Goal: Task Accomplishment & Management: Use online tool/utility

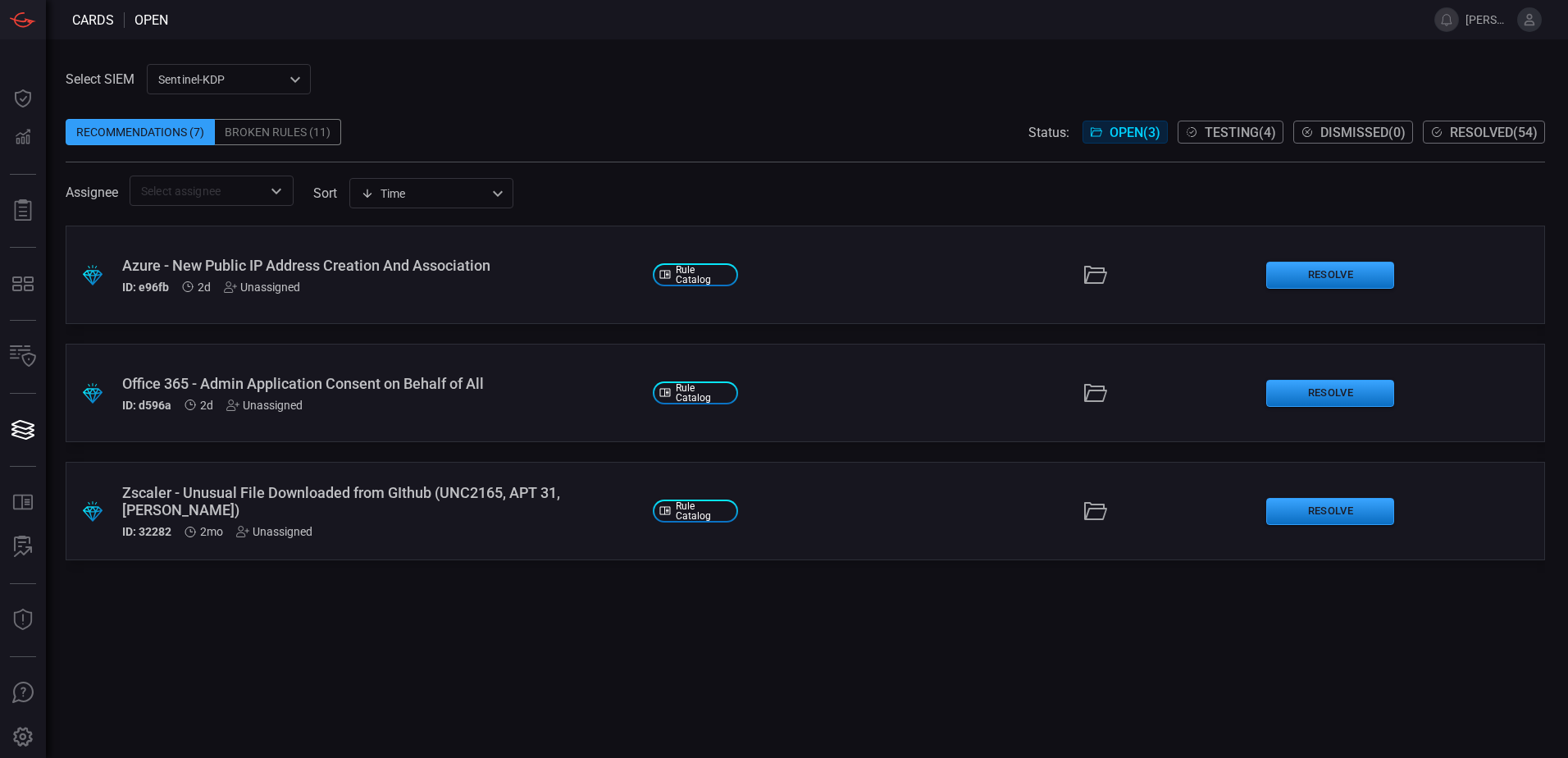
click at [446, 298] on div ".suggested_cards_icon{fill:url(#suggested_cards_icon);} Azure - New Public IP A…" at bounding box center [805, 275] width 1479 height 98
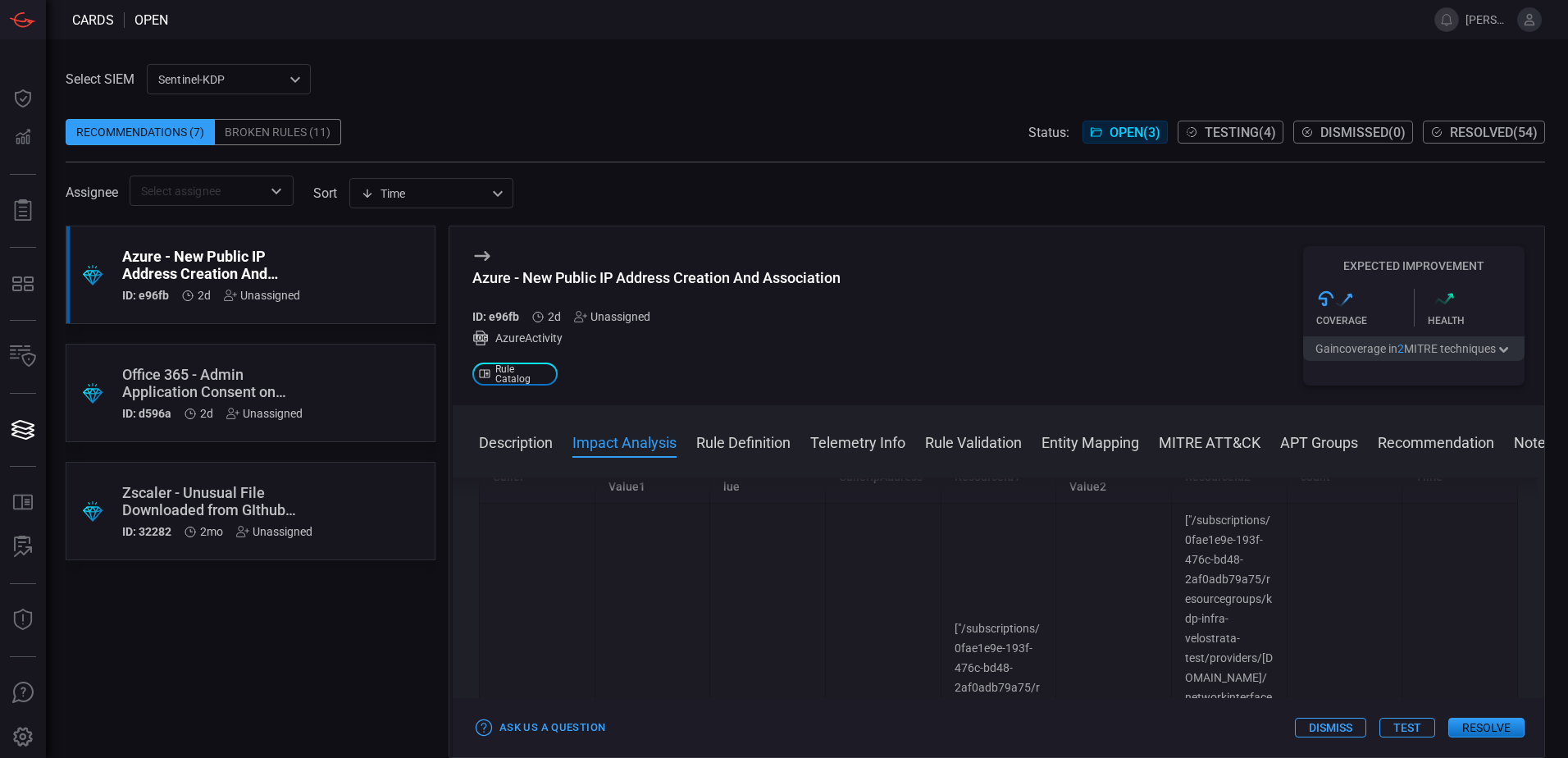
scroll to position [492, 0]
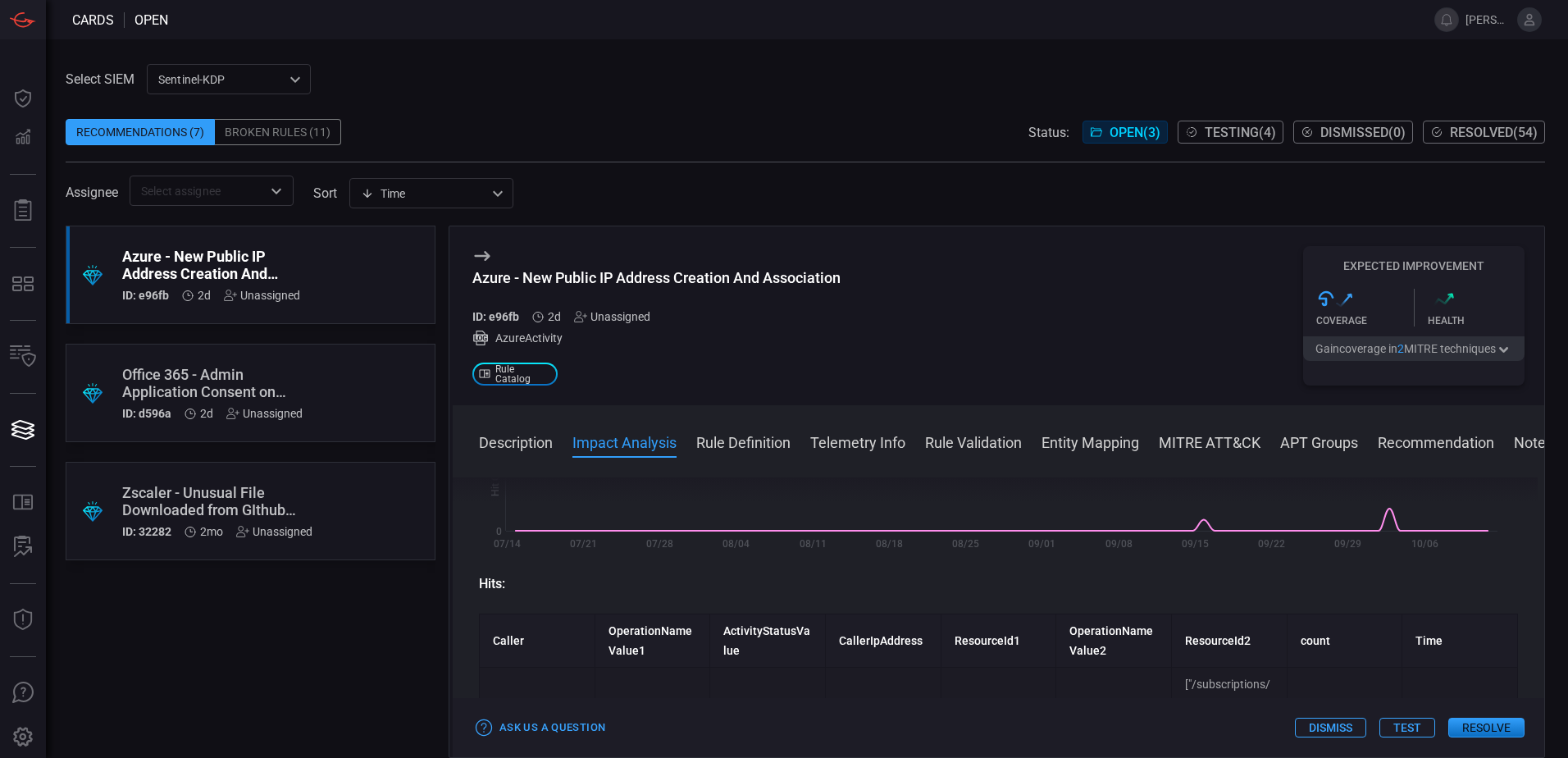
click at [373, 313] on div ".suggested_cards_icon{fill:url(#suggested_cards_icon);} Azure - New Public IP A…" at bounding box center [251, 275] width 370 height 98
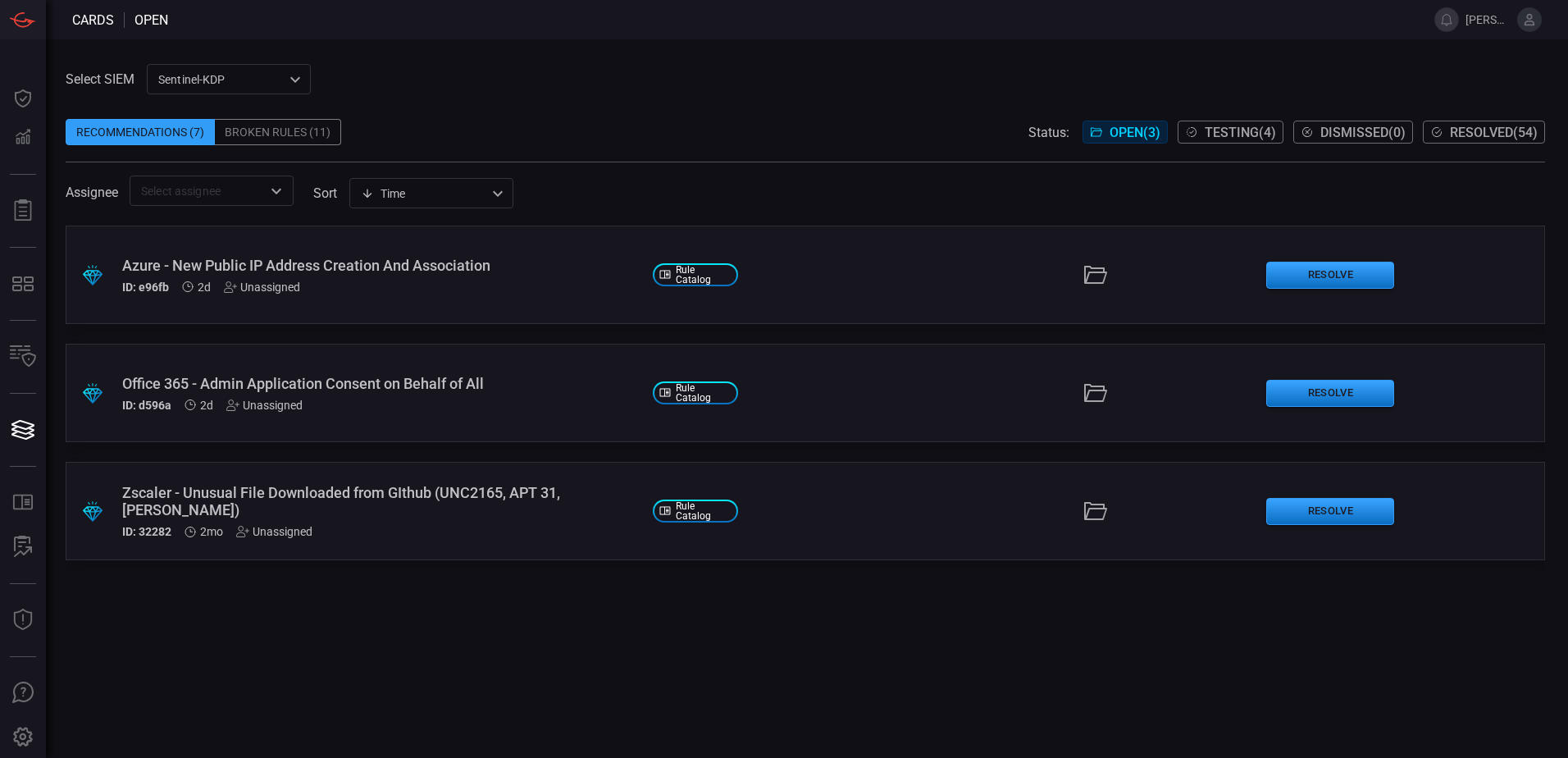
click at [1259, 128] on span "Testing ( 4 )" at bounding box center [1240, 132] width 71 height 16
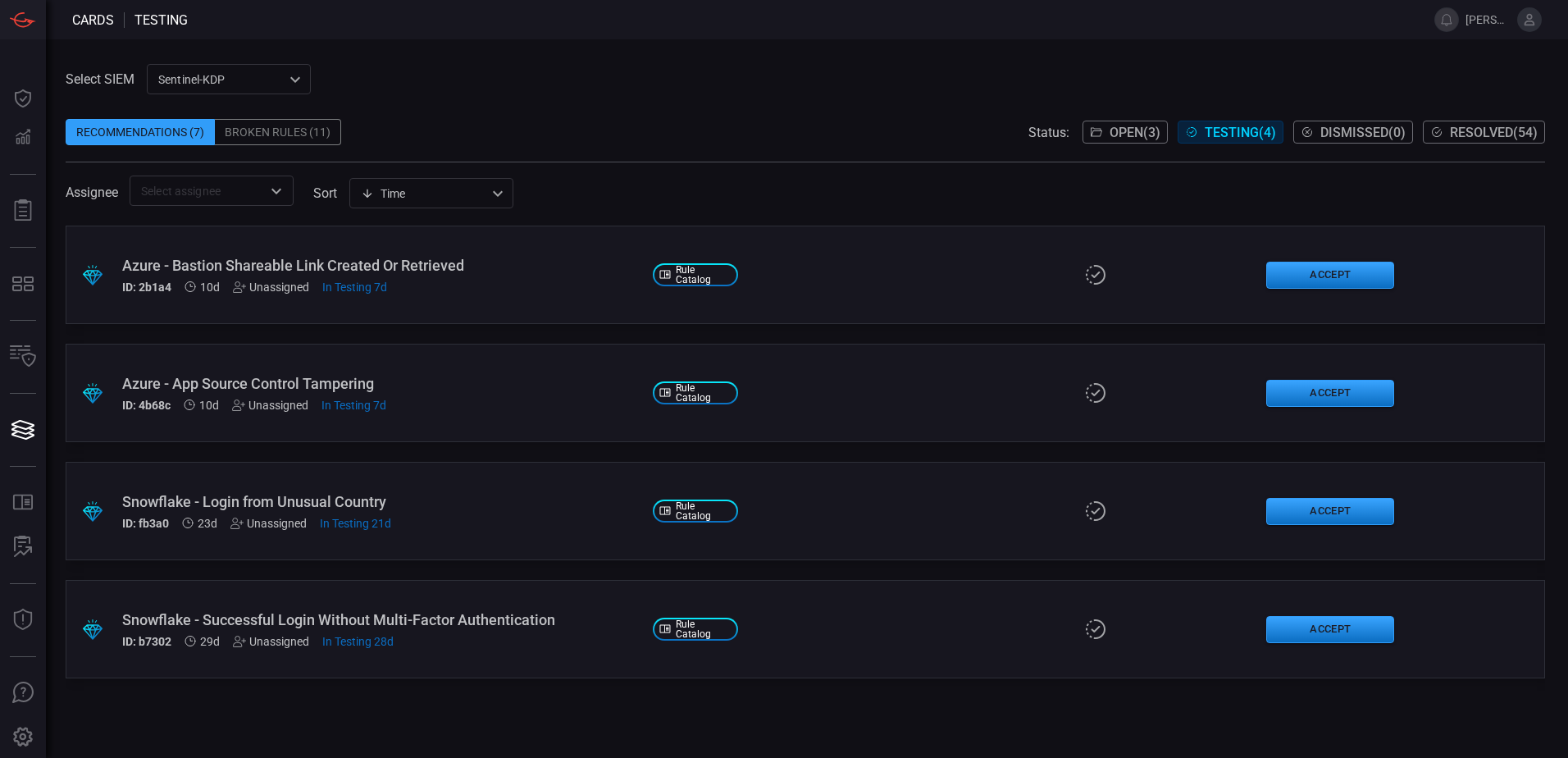
click at [511, 285] on div "ID: 2b1a4 10d Unassigned In Testing 7d" at bounding box center [381, 287] width 518 height 13
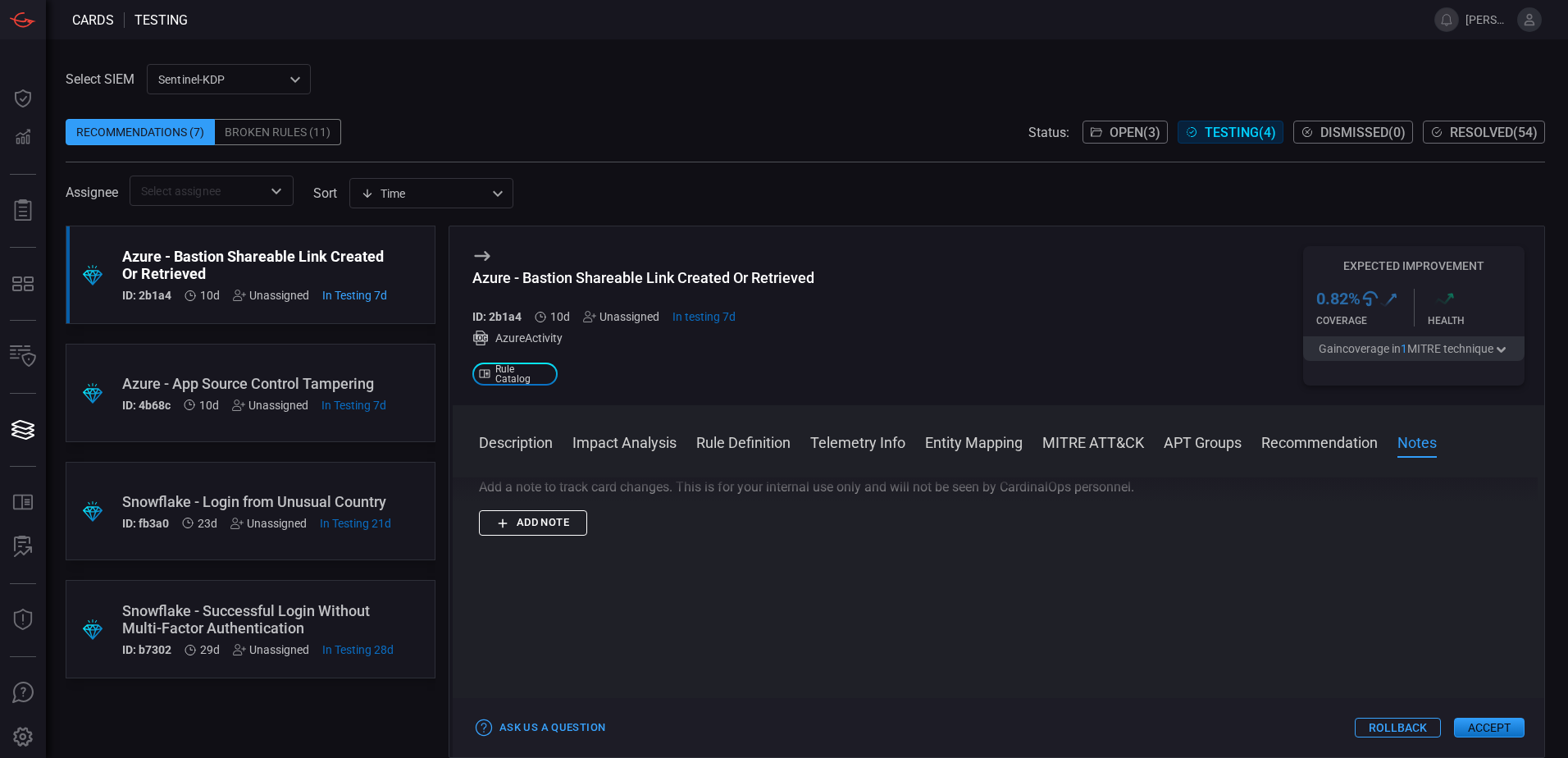
scroll to position [1753, 0]
click at [1479, 724] on button "Accept" at bounding box center [1489, 727] width 70 height 19
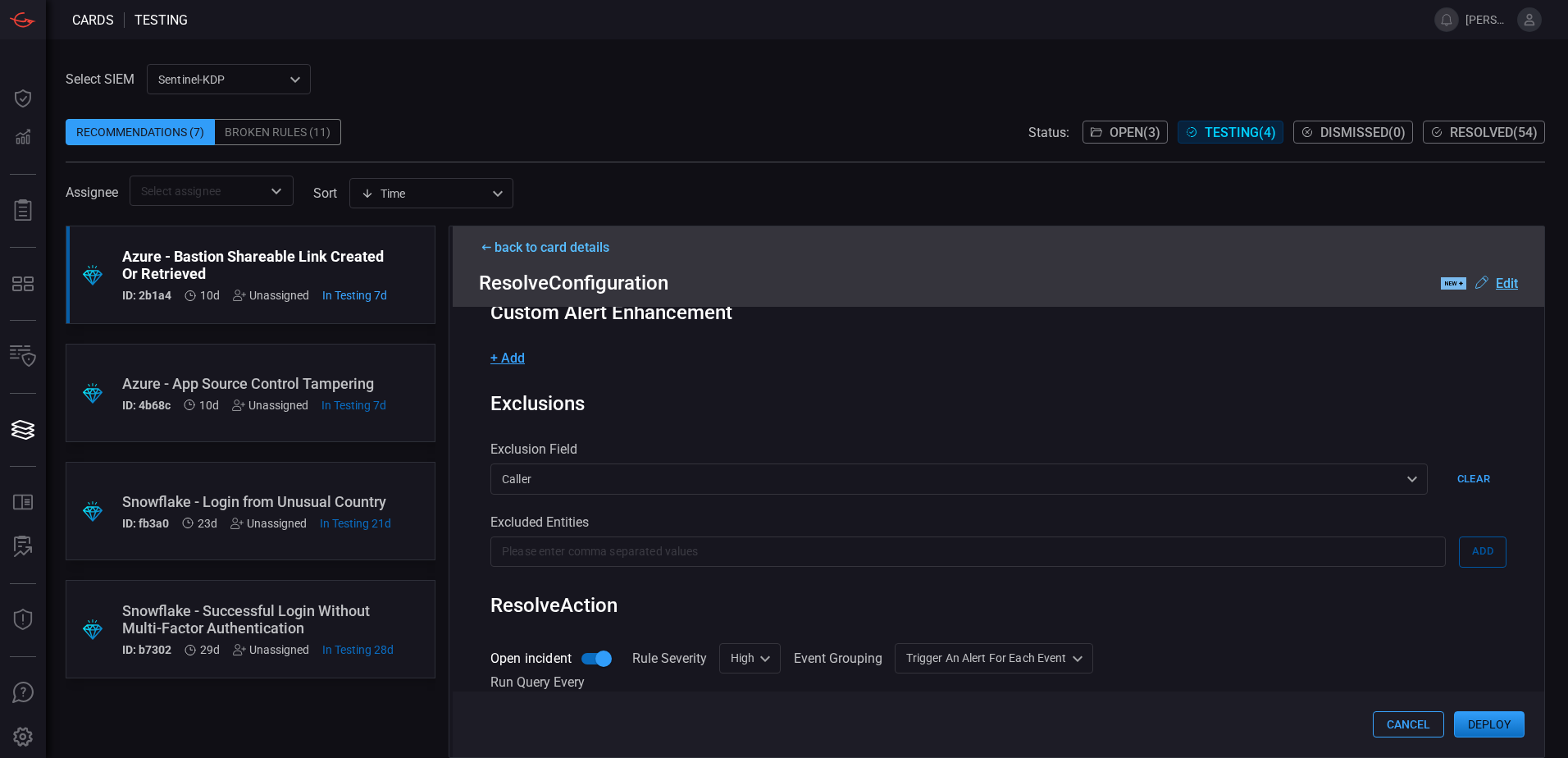
scroll to position [492, 0]
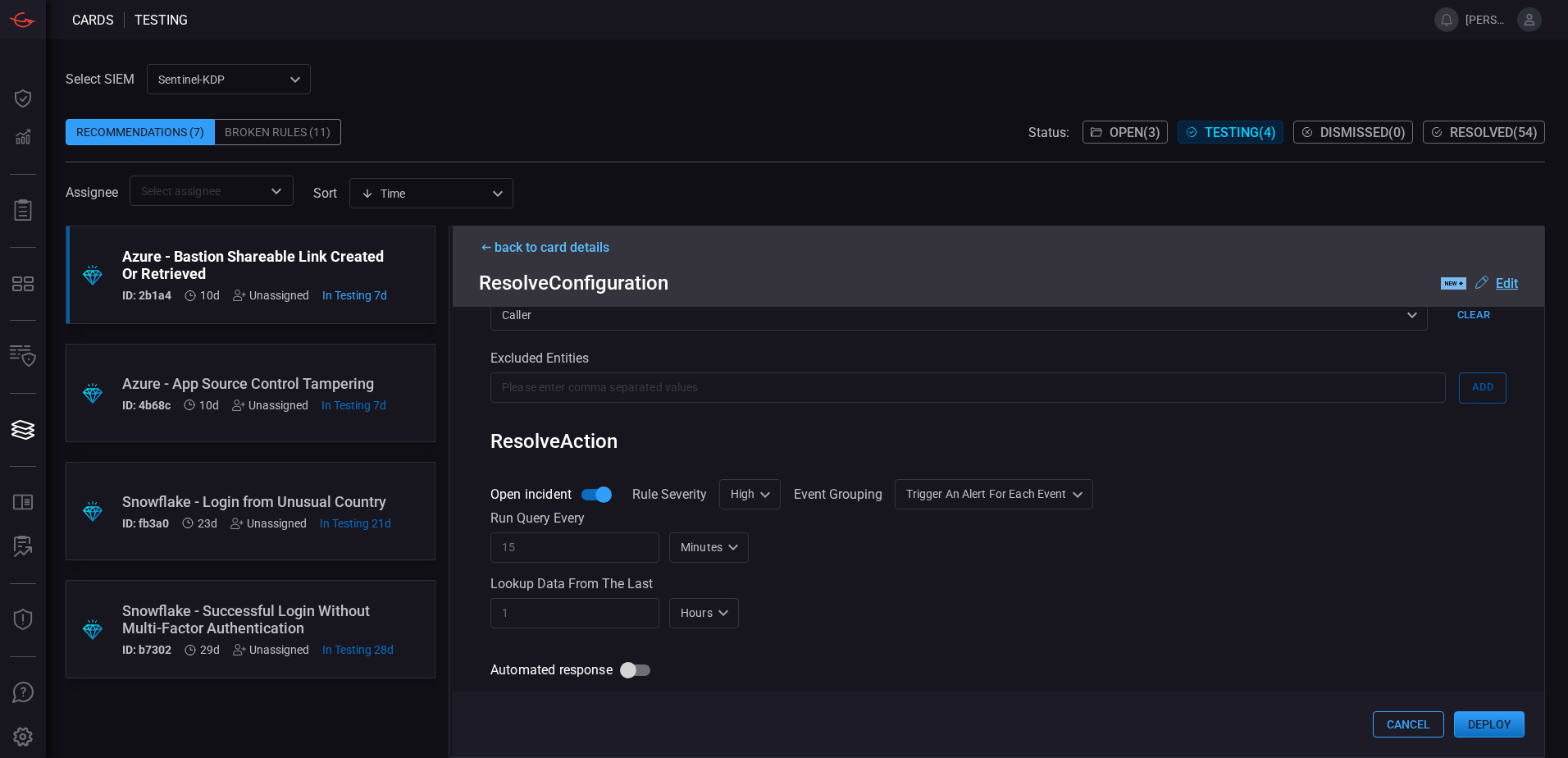
click at [1498, 726] on button "Deploy" at bounding box center [1489, 724] width 70 height 26
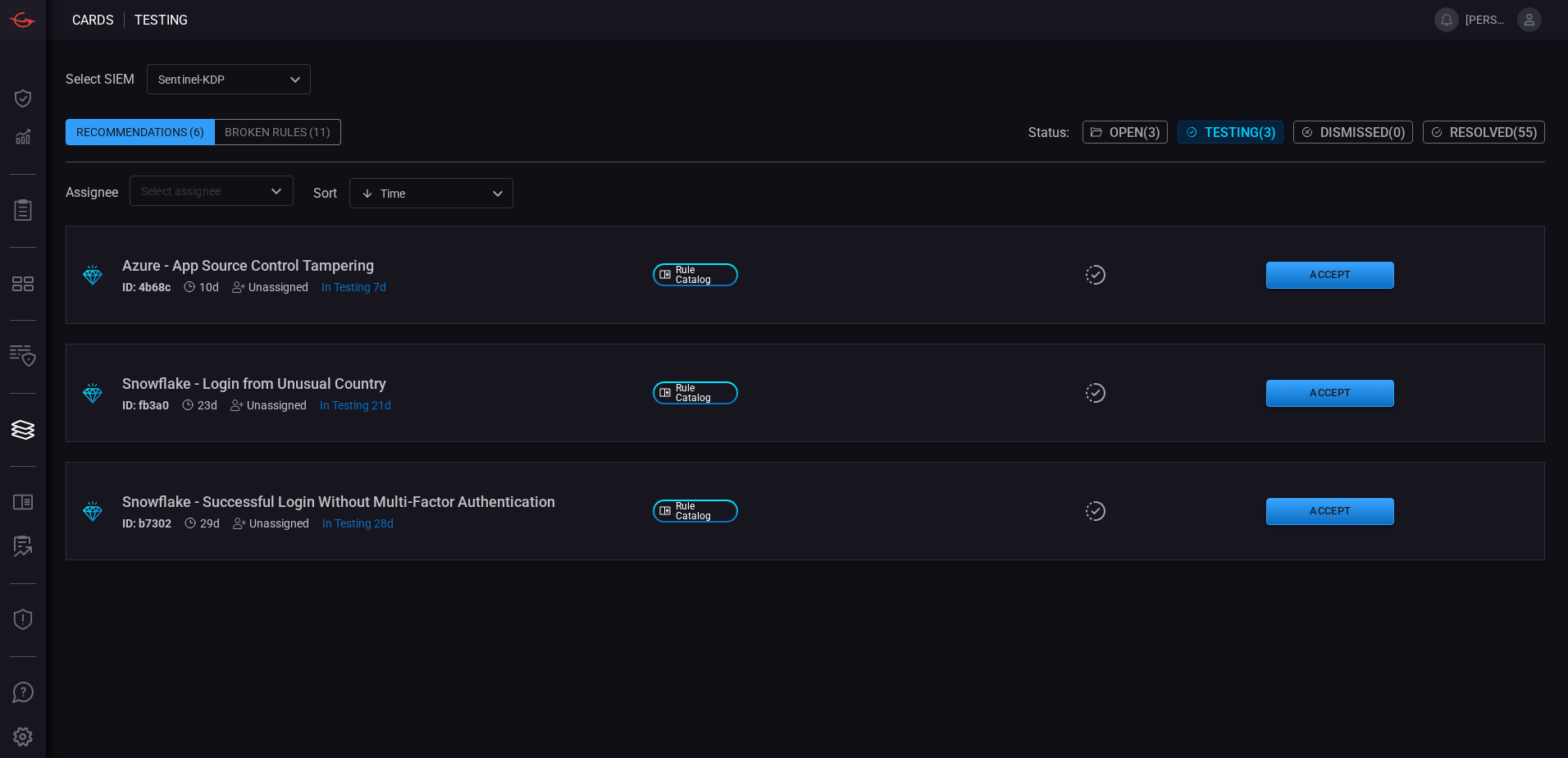
click at [517, 278] on div "Azure - App Source Control Tampering ID: 4b68c 10d Unassigned In Testing 7d" at bounding box center [381, 275] width 518 height 37
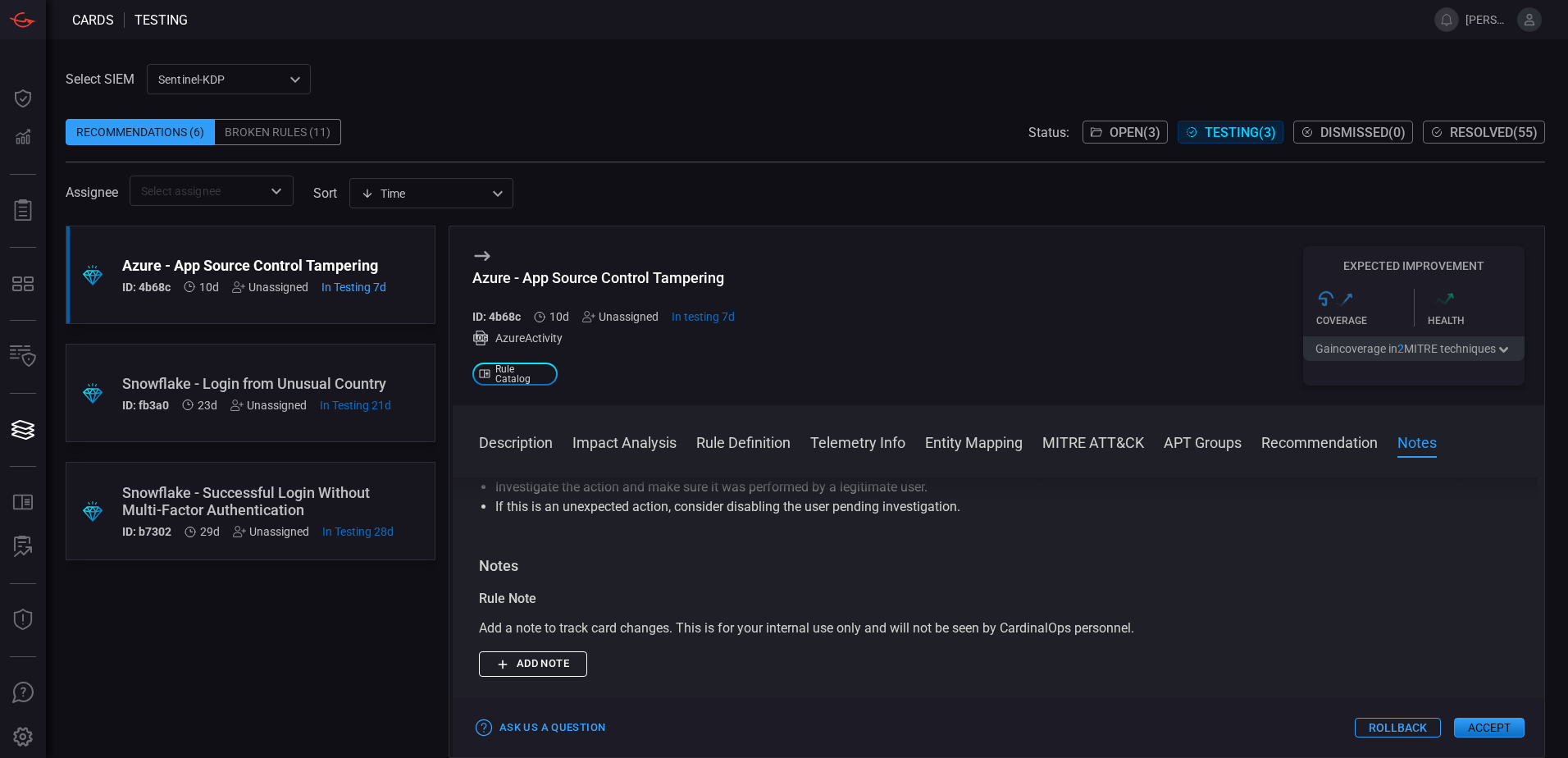
scroll to position [1476, 0]
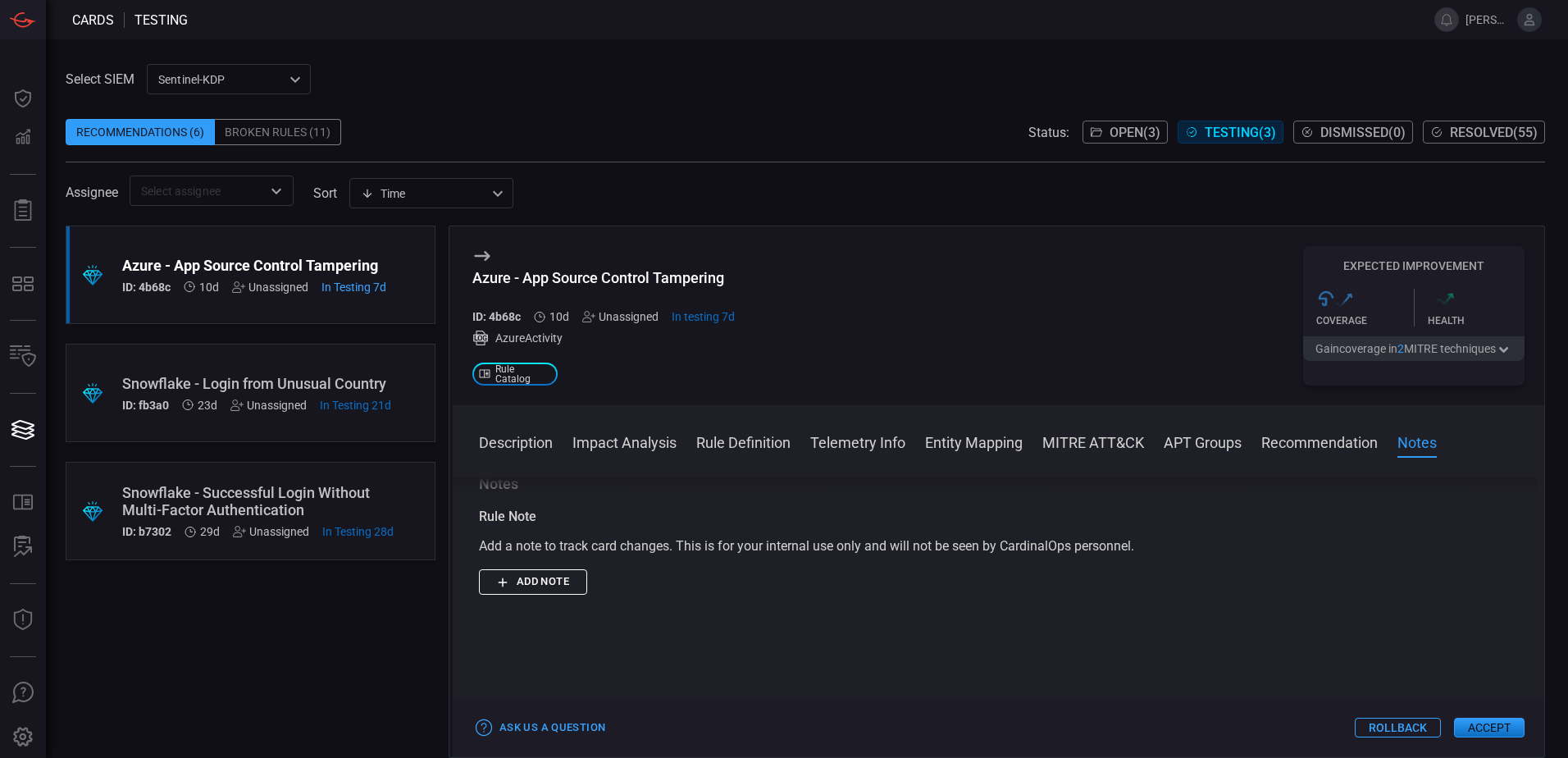
click at [1500, 731] on button "Accept" at bounding box center [1489, 727] width 70 height 19
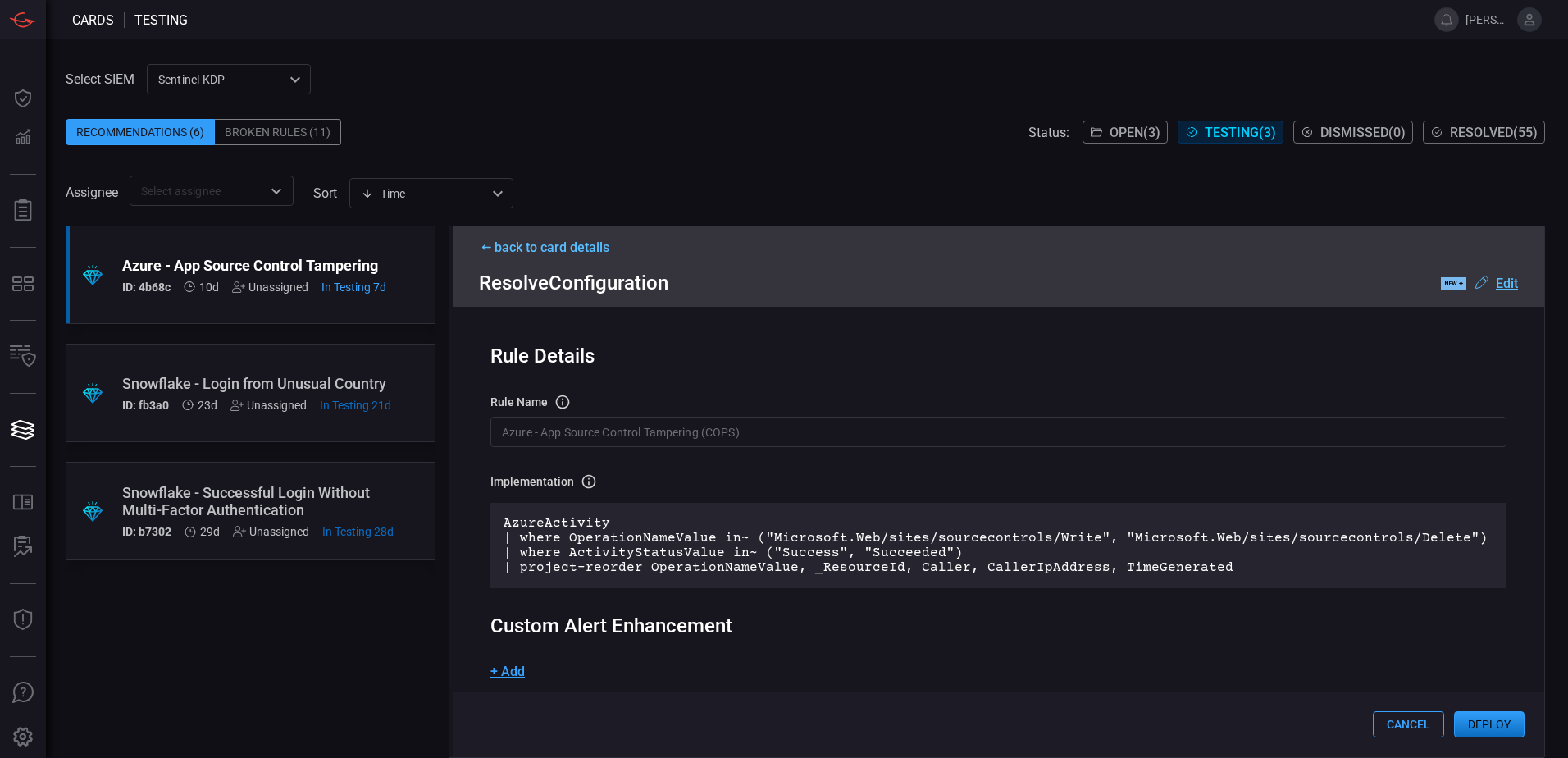
click at [1493, 725] on button "Deploy" at bounding box center [1489, 724] width 70 height 26
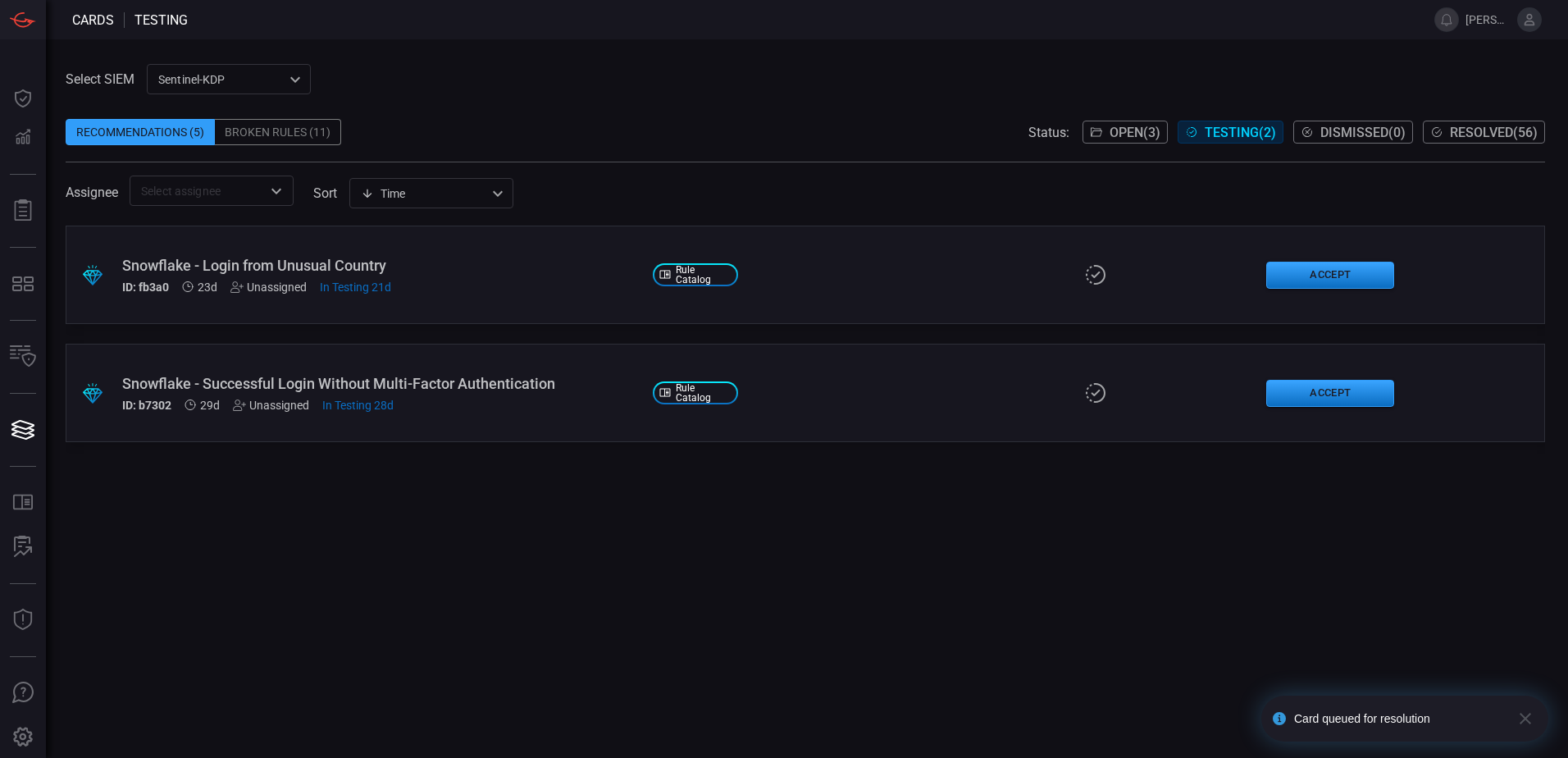
click at [446, 268] on div "Snowflake - Login from Unusual Country" at bounding box center [381, 266] width 518 height 18
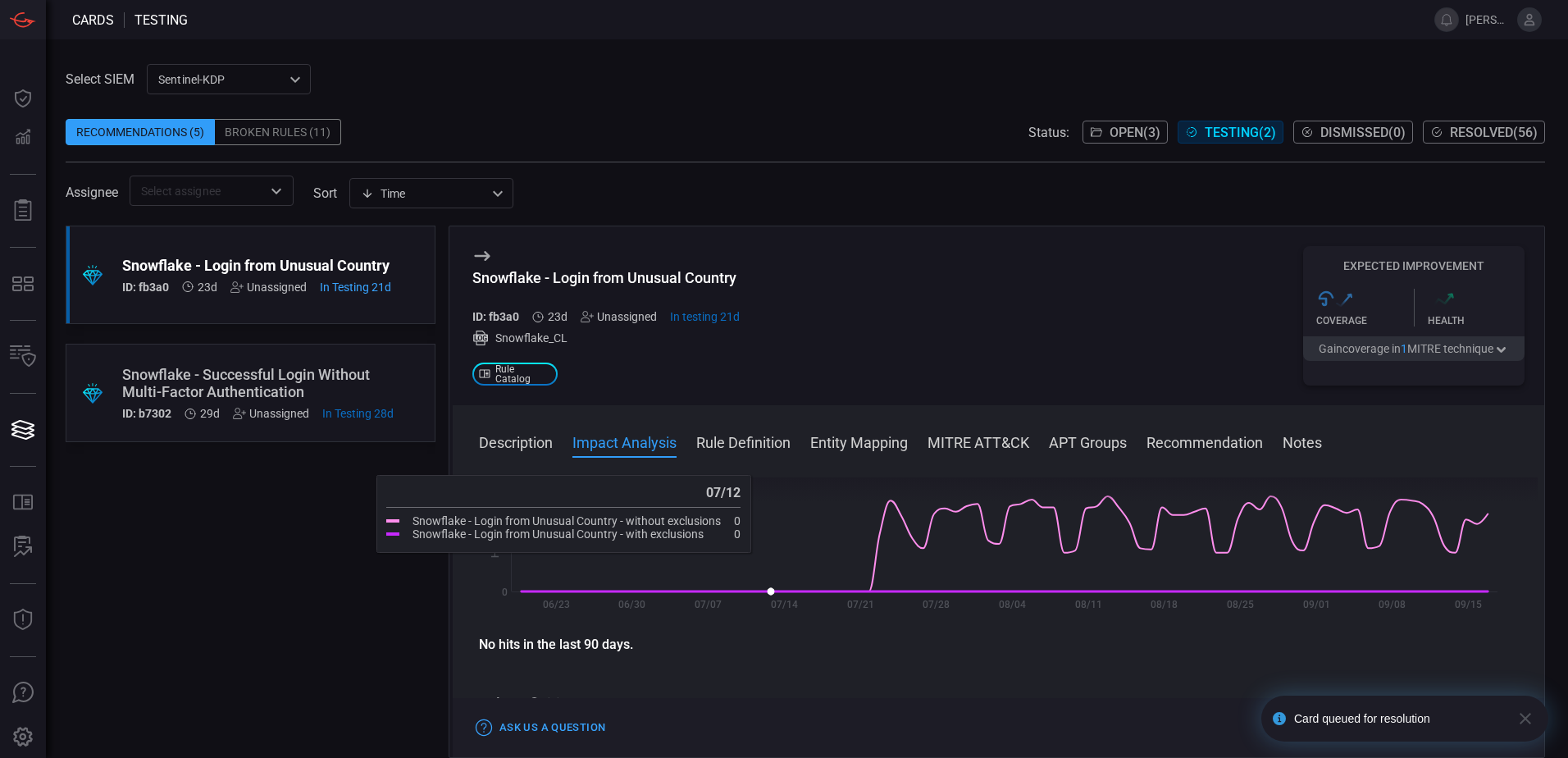
scroll to position [246, 0]
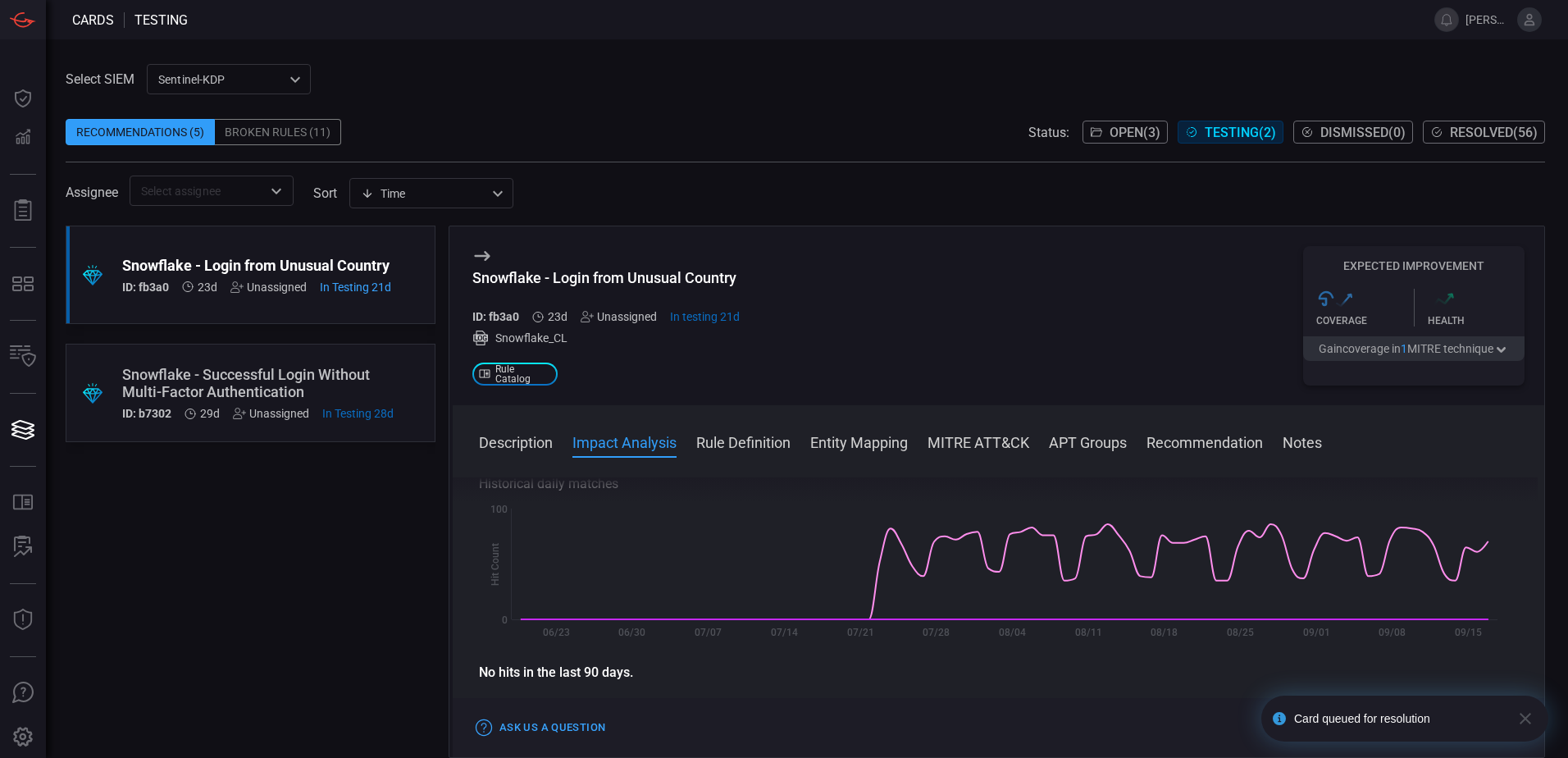
click at [255, 377] on div "Snowflake - Successful Login Without Multi-Factor Authentication" at bounding box center [257, 383] width 271 height 34
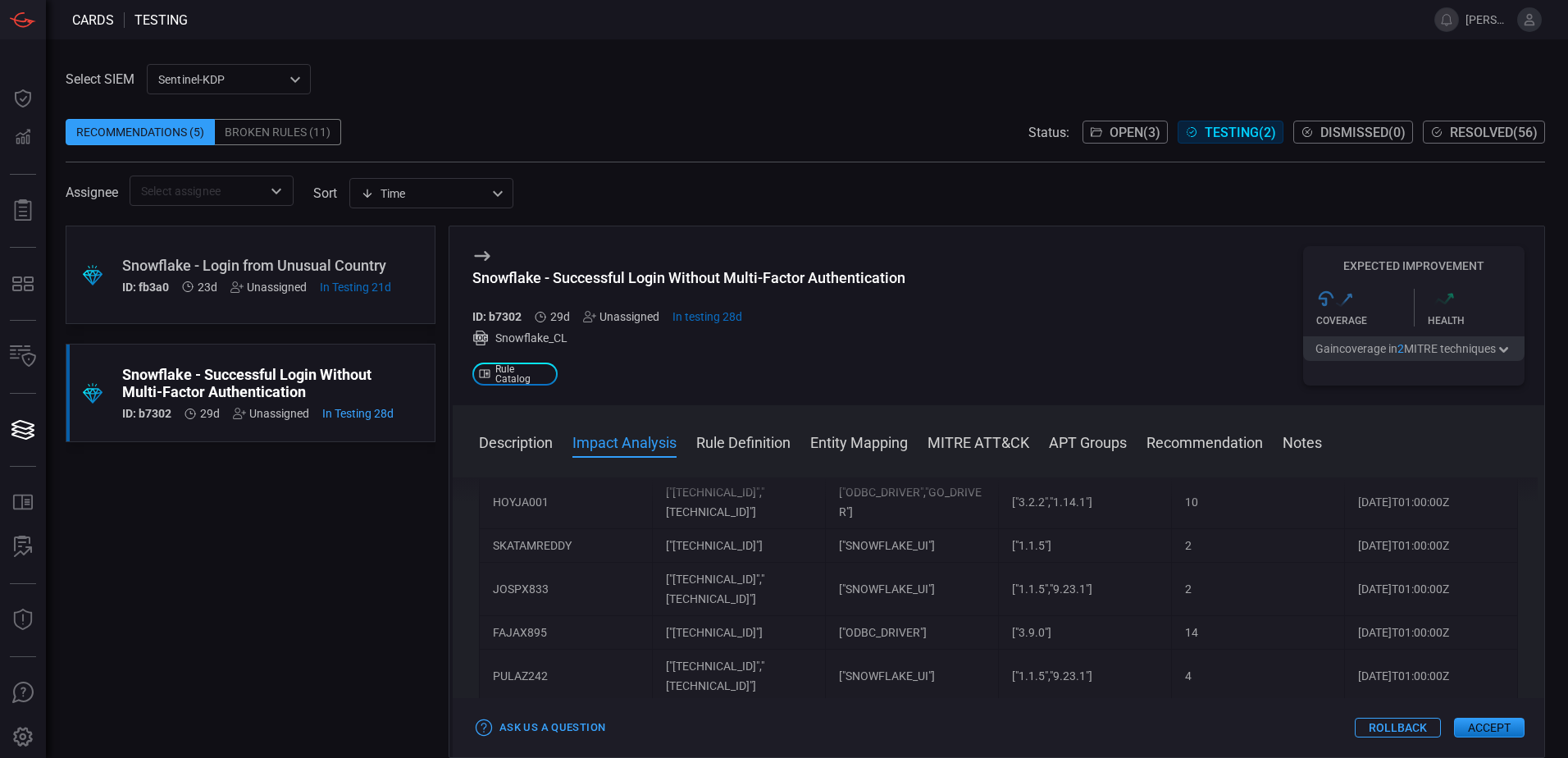
scroll to position [1558, 0]
click at [1139, 132] on span "Open ( 3 )" at bounding box center [1135, 132] width 51 height 16
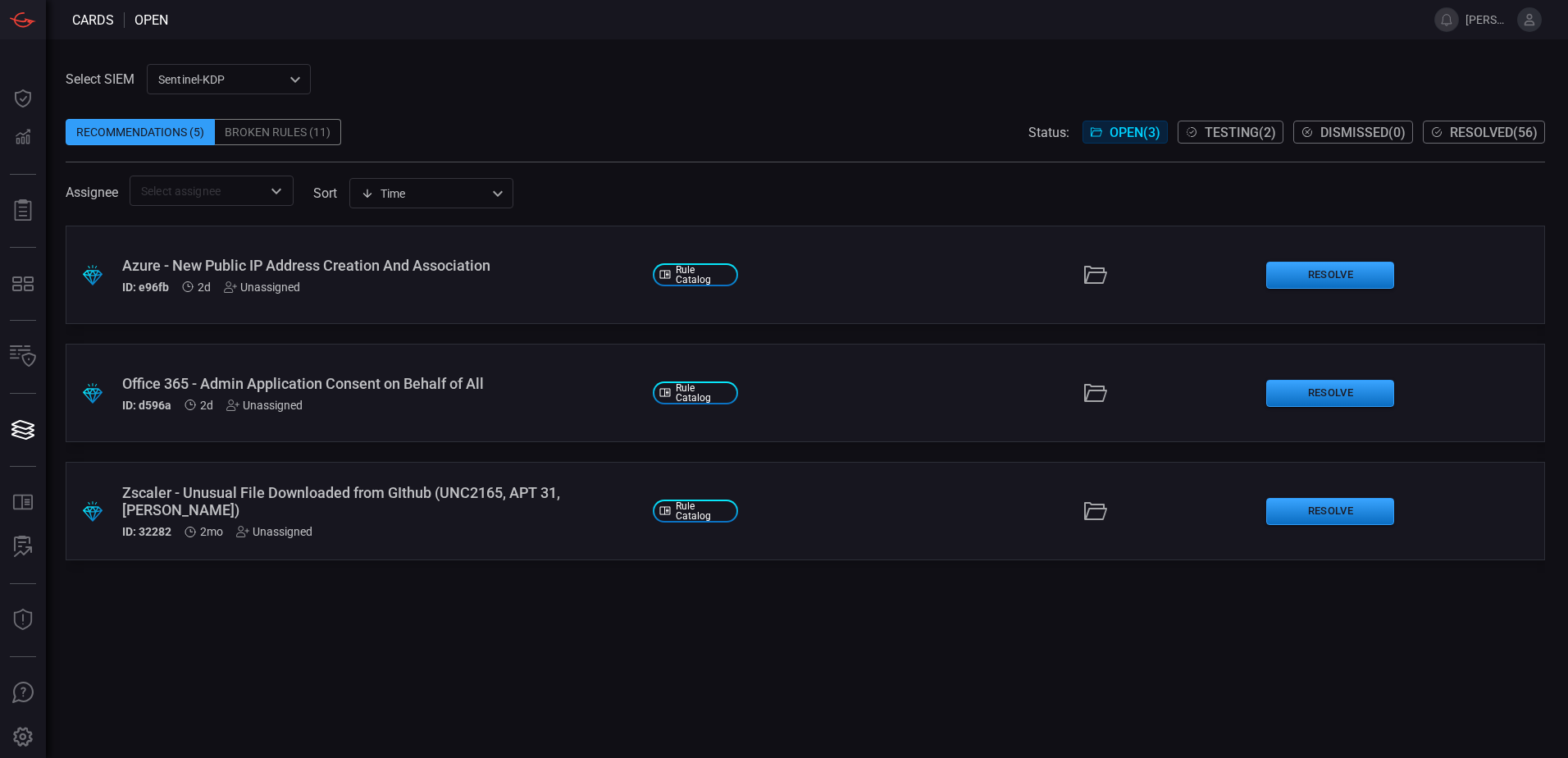
click at [382, 528] on div "ID: 32282 2mo Unassigned" at bounding box center [381, 531] width 518 height 13
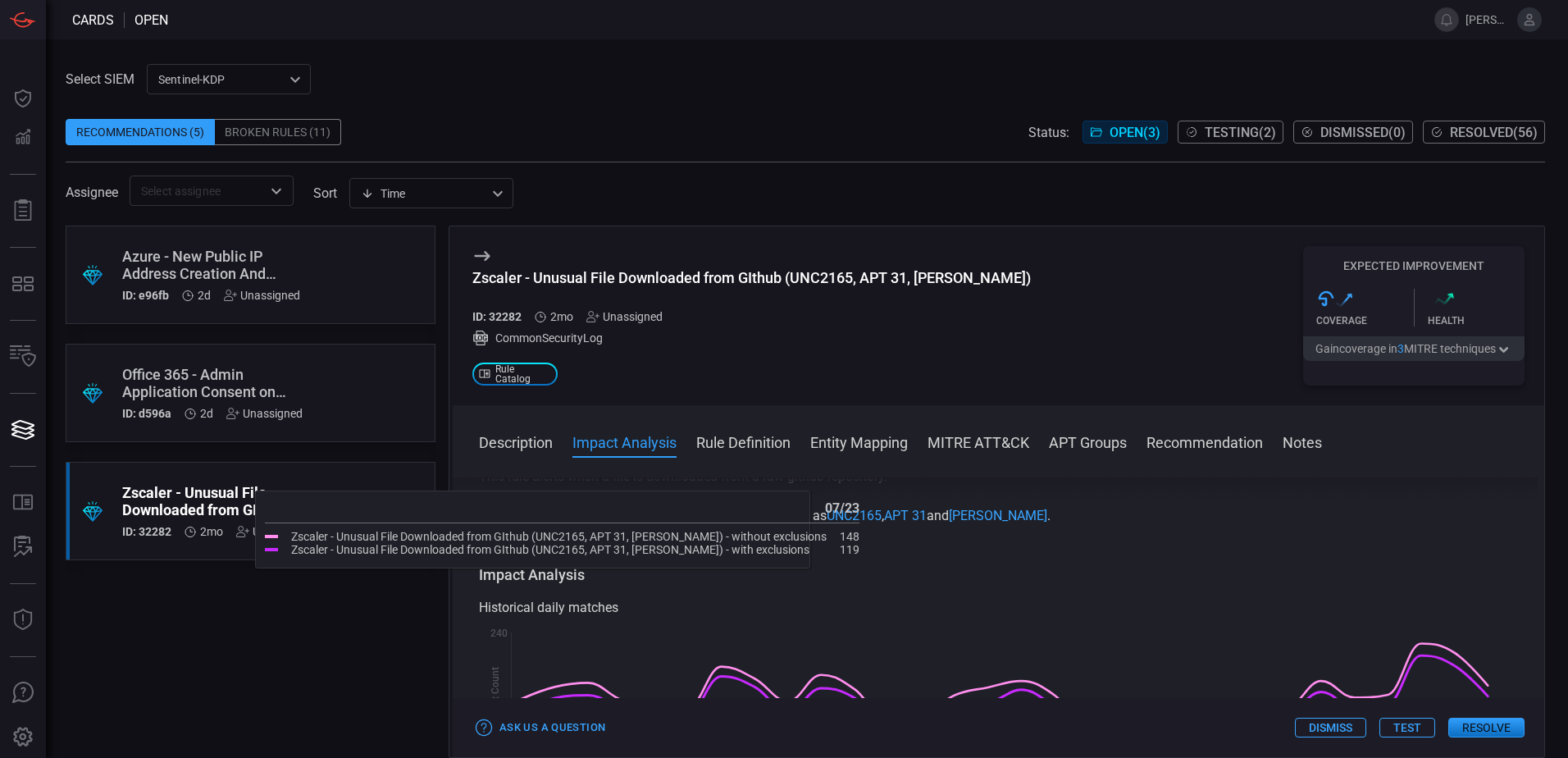
scroll to position [82, 0]
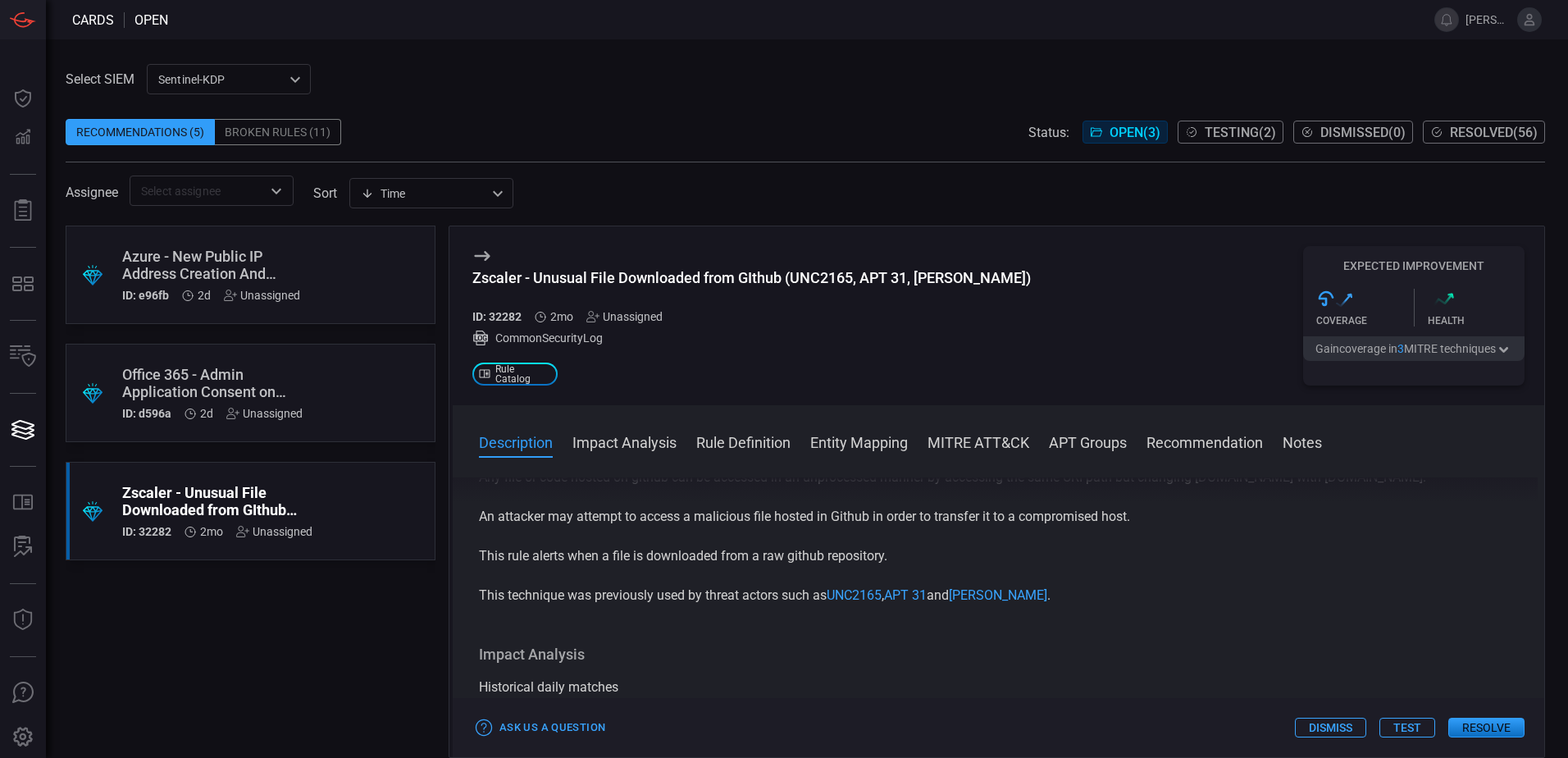
click at [276, 288] on div "Azure - New Public IP Address Creation And Association ID: e96fb 2d Unassigned" at bounding box center [219, 275] width 195 height 54
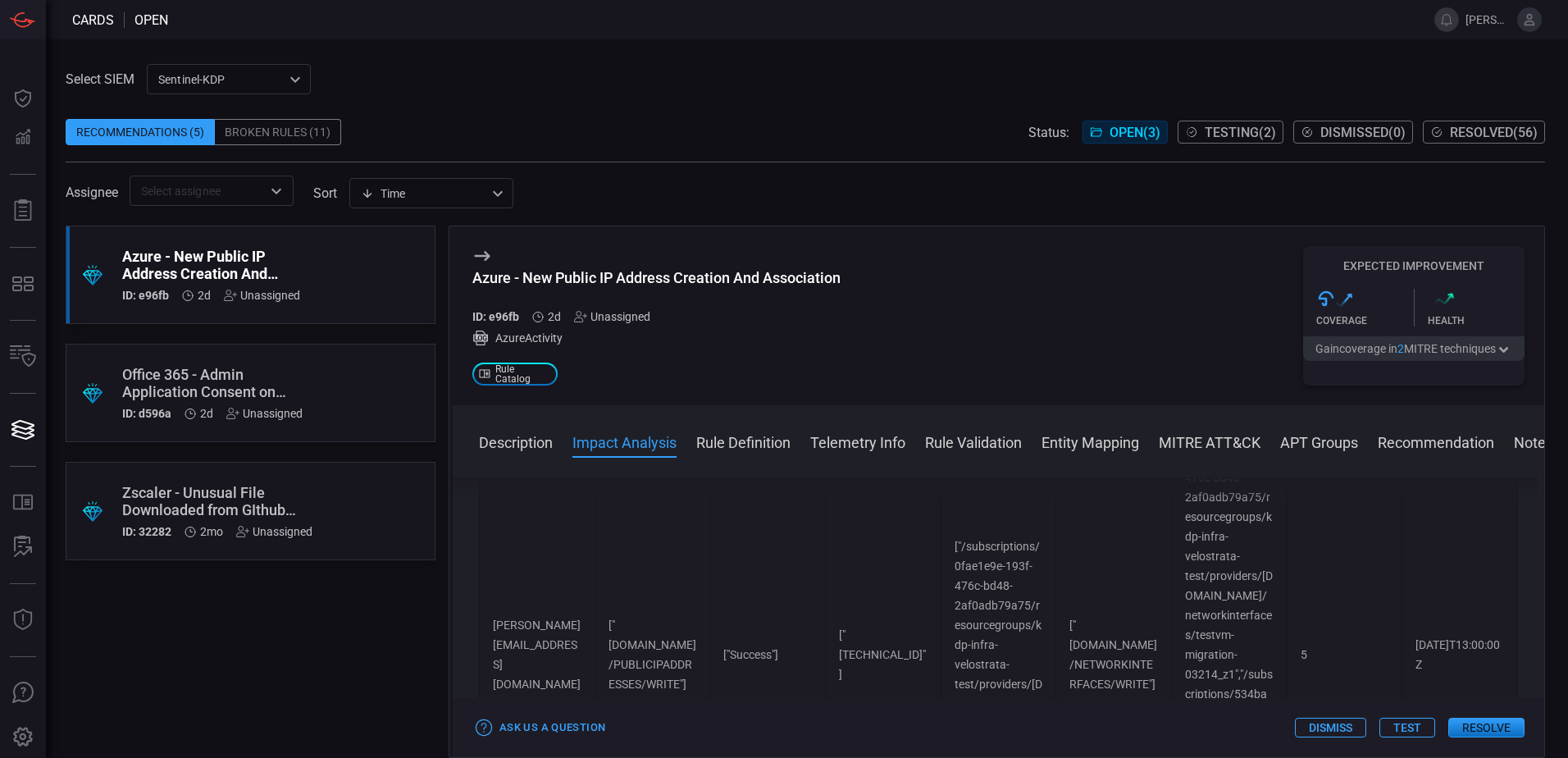
scroll to position [820, 0]
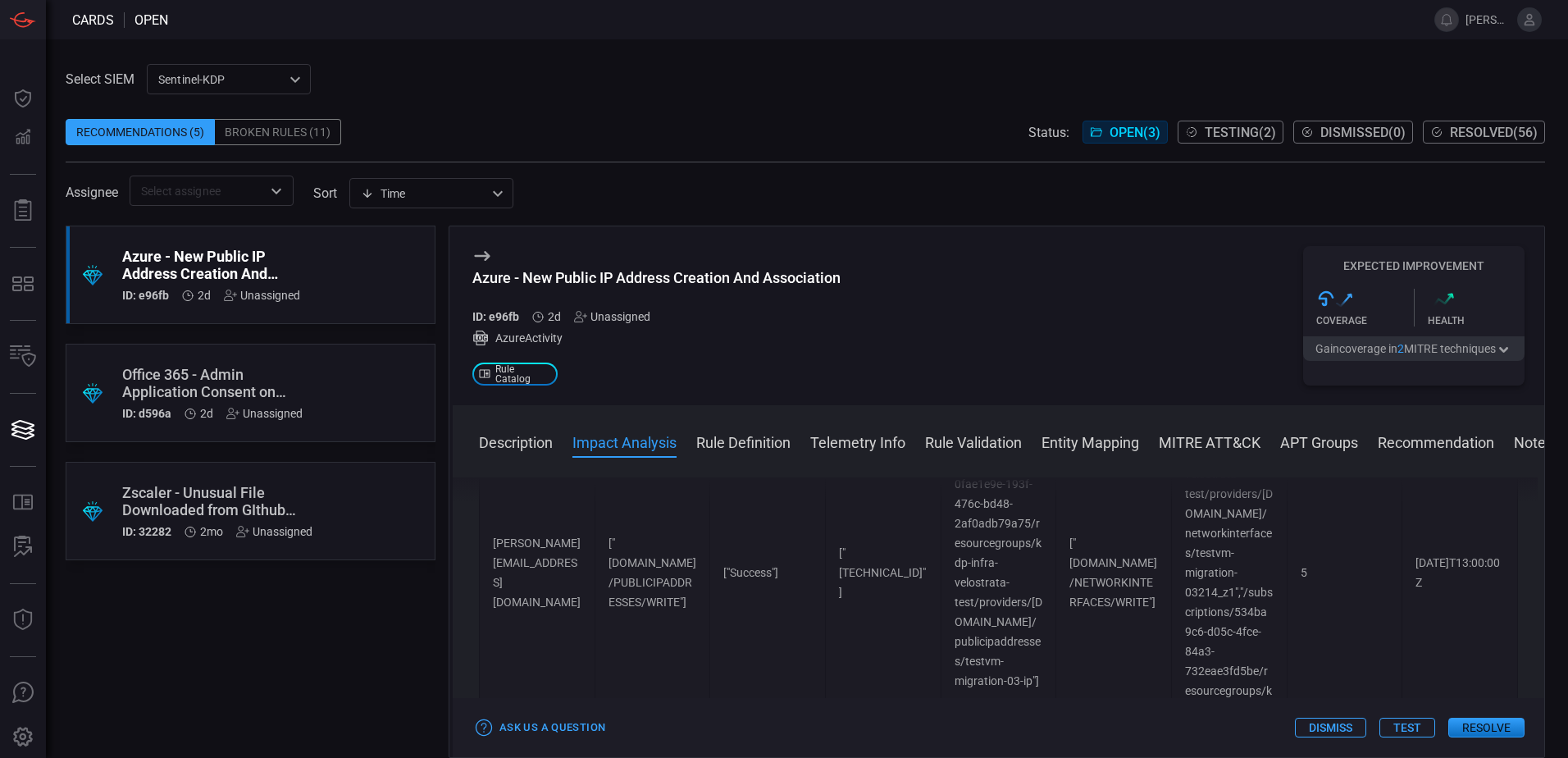
drag, startPoint x: 648, startPoint y: 582, endPoint x: 645, endPoint y: 625, distance: 43.1
click at [645, 625] on td "["[DOMAIN_NAME]/PUBLICIPADDRESSES/WRITE"]" at bounding box center [653, 573] width 116 height 467
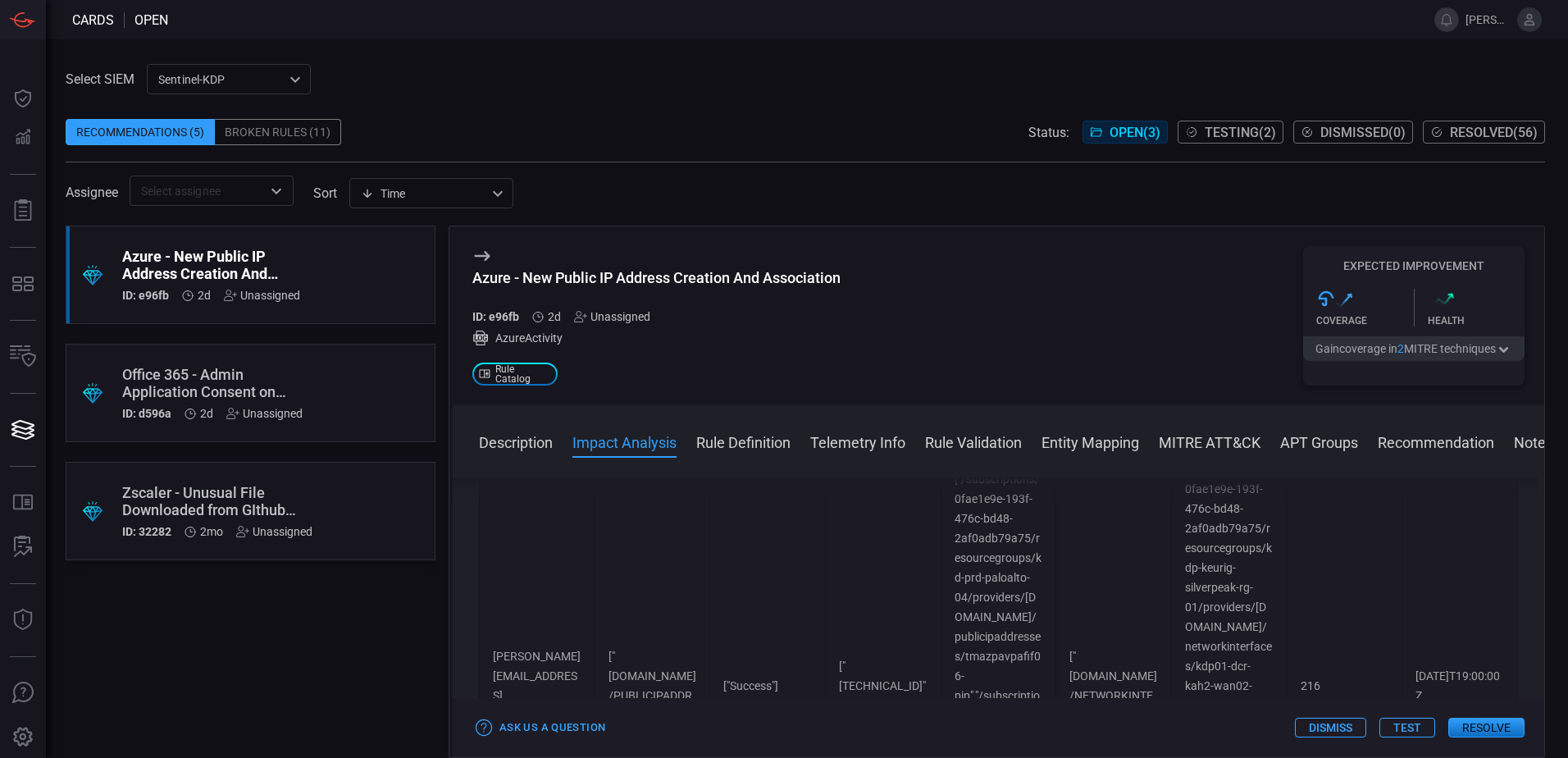
scroll to position [1722, 0]
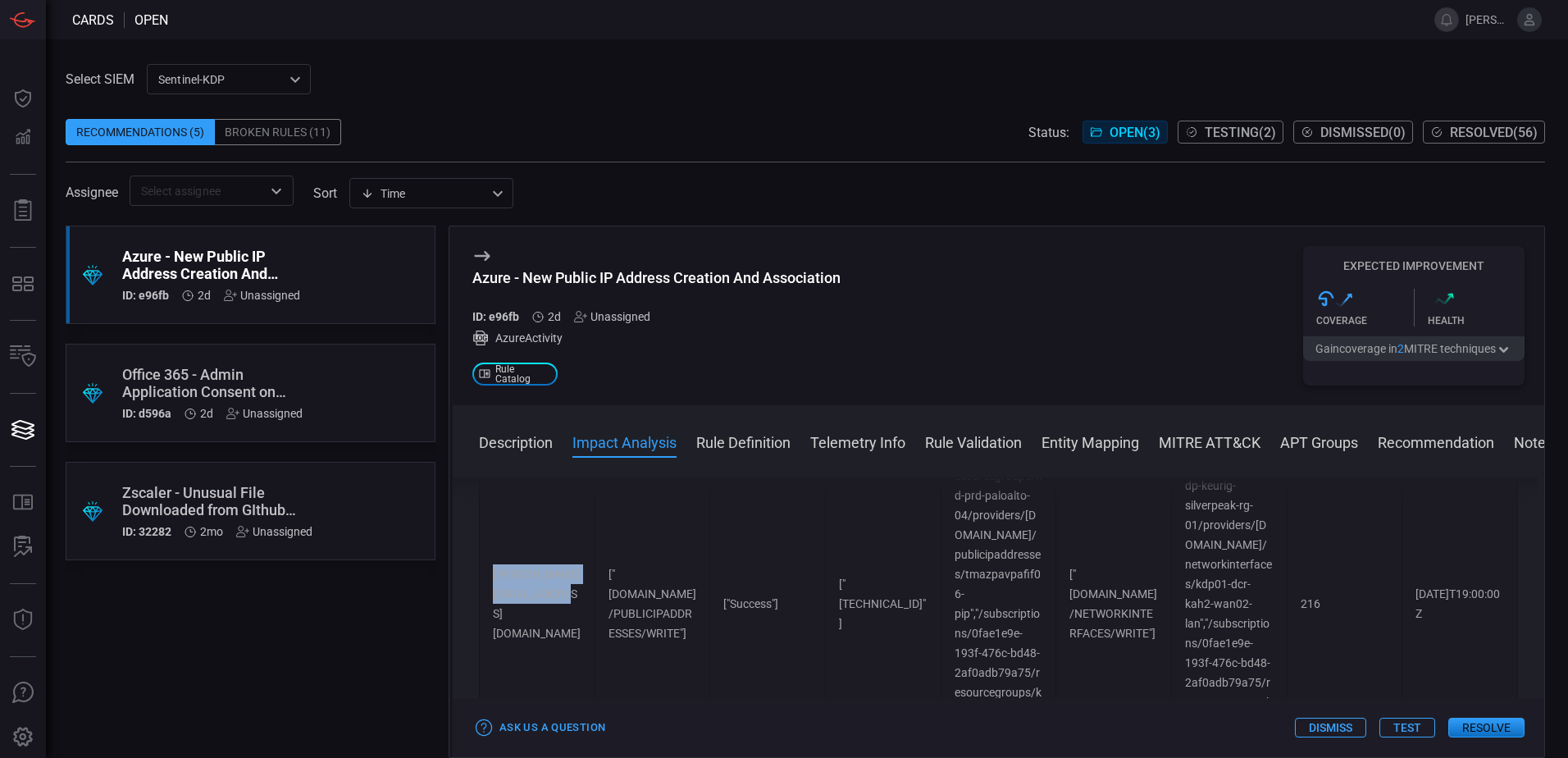
drag, startPoint x: 492, startPoint y: 612, endPoint x: 576, endPoint y: 628, distance: 85.5
click at [576, 628] on td "[PERSON_NAME][EMAIL_ADDRESS][DOMAIN_NAME]" at bounding box center [538, 604] width 116 height 467
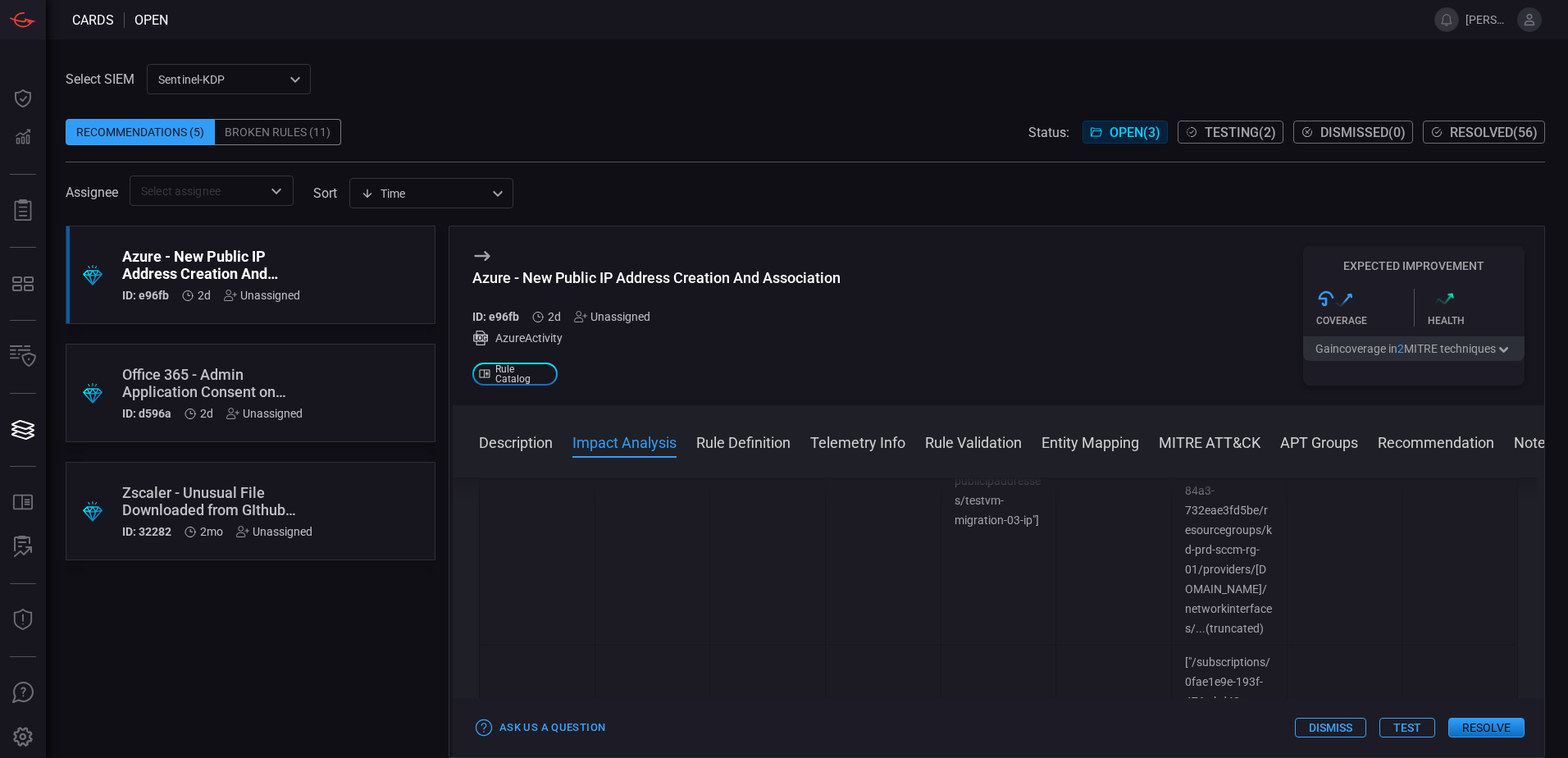
scroll to position [820, 0]
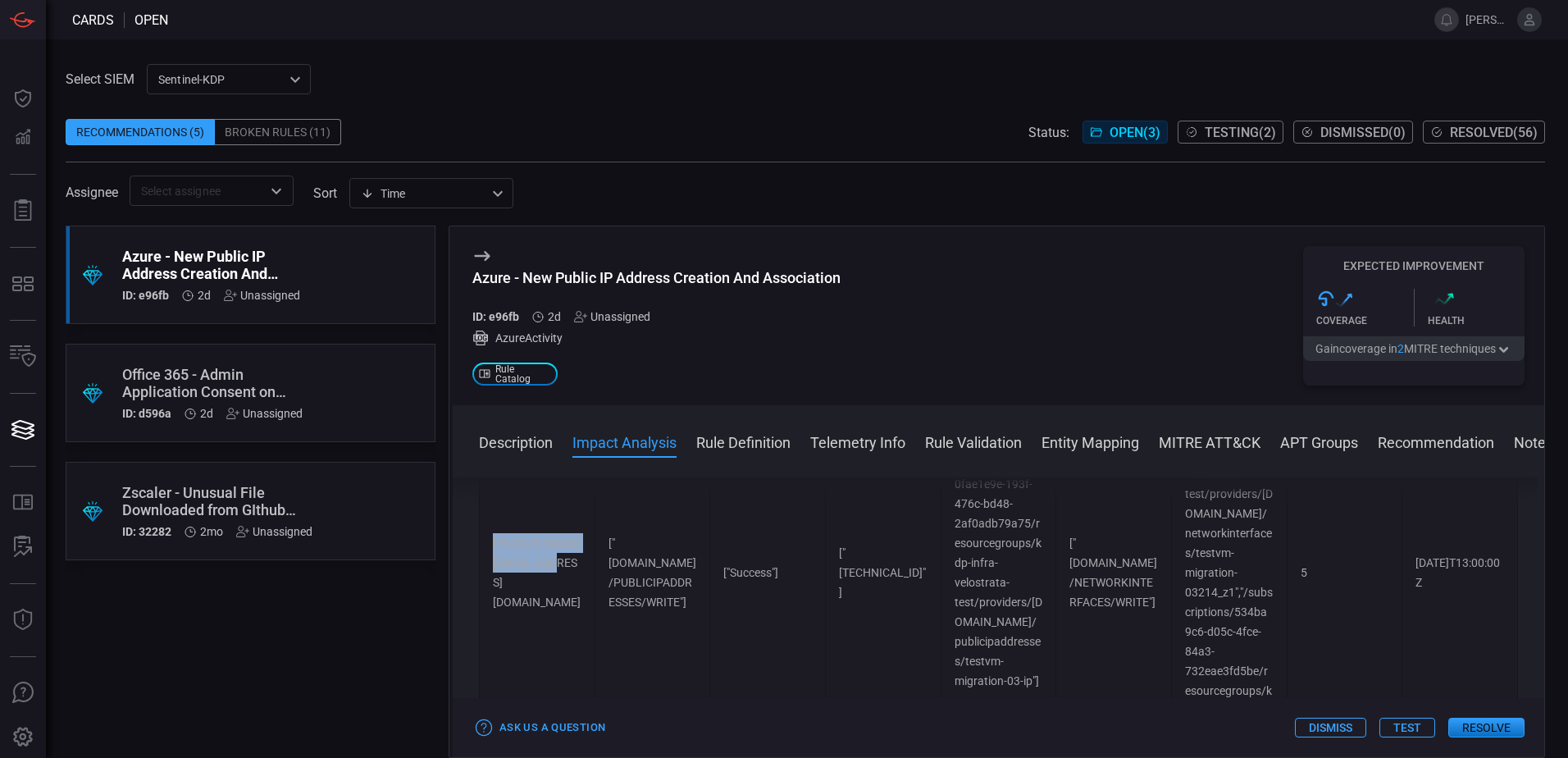
drag, startPoint x: 496, startPoint y: 584, endPoint x: 581, endPoint y: 603, distance: 87.1
click at [581, 603] on td "[PERSON_NAME][EMAIL_ADDRESS][DOMAIN_NAME]" at bounding box center [538, 573] width 116 height 467
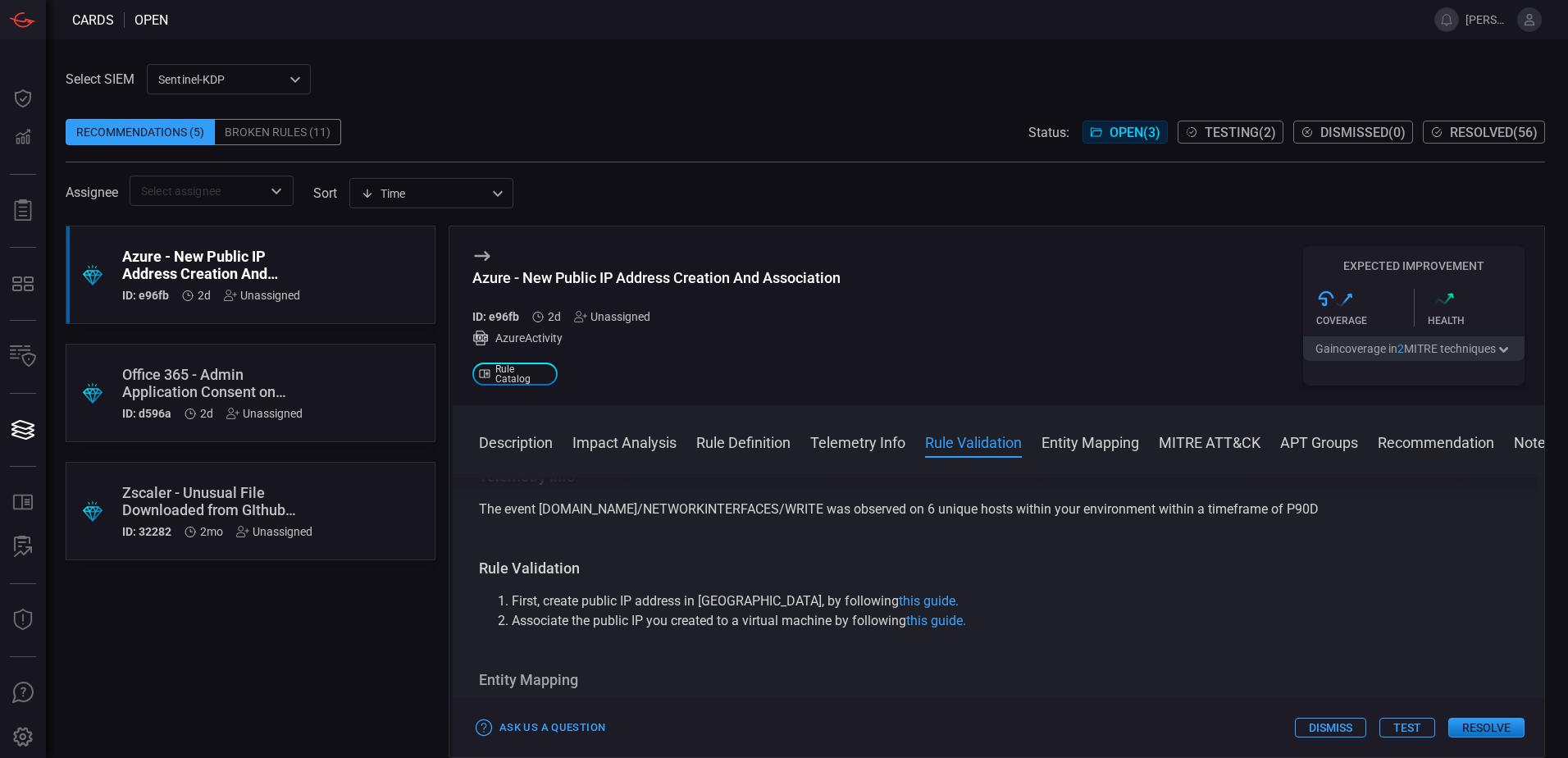
scroll to position [2706, 0]
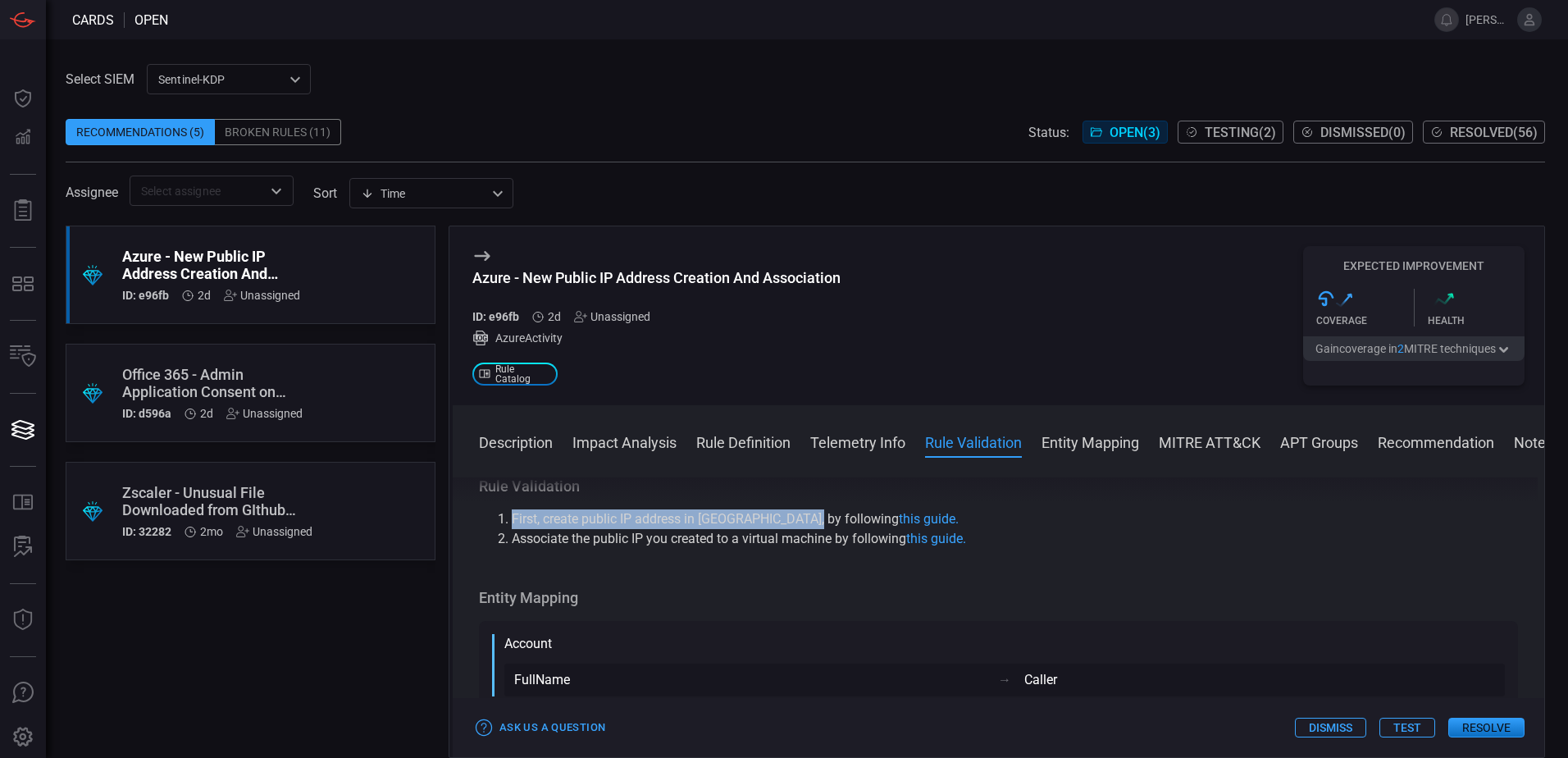
drag, startPoint x: 498, startPoint y: 536, endPoint x: 805, endPoint y: 542, distance: 307.1
click at [805, 529] on li "First, create public IP address in [GEOGRAPHIC_DATA], by following this guide." at bounding box center [1014, 518] width 1006 height 19
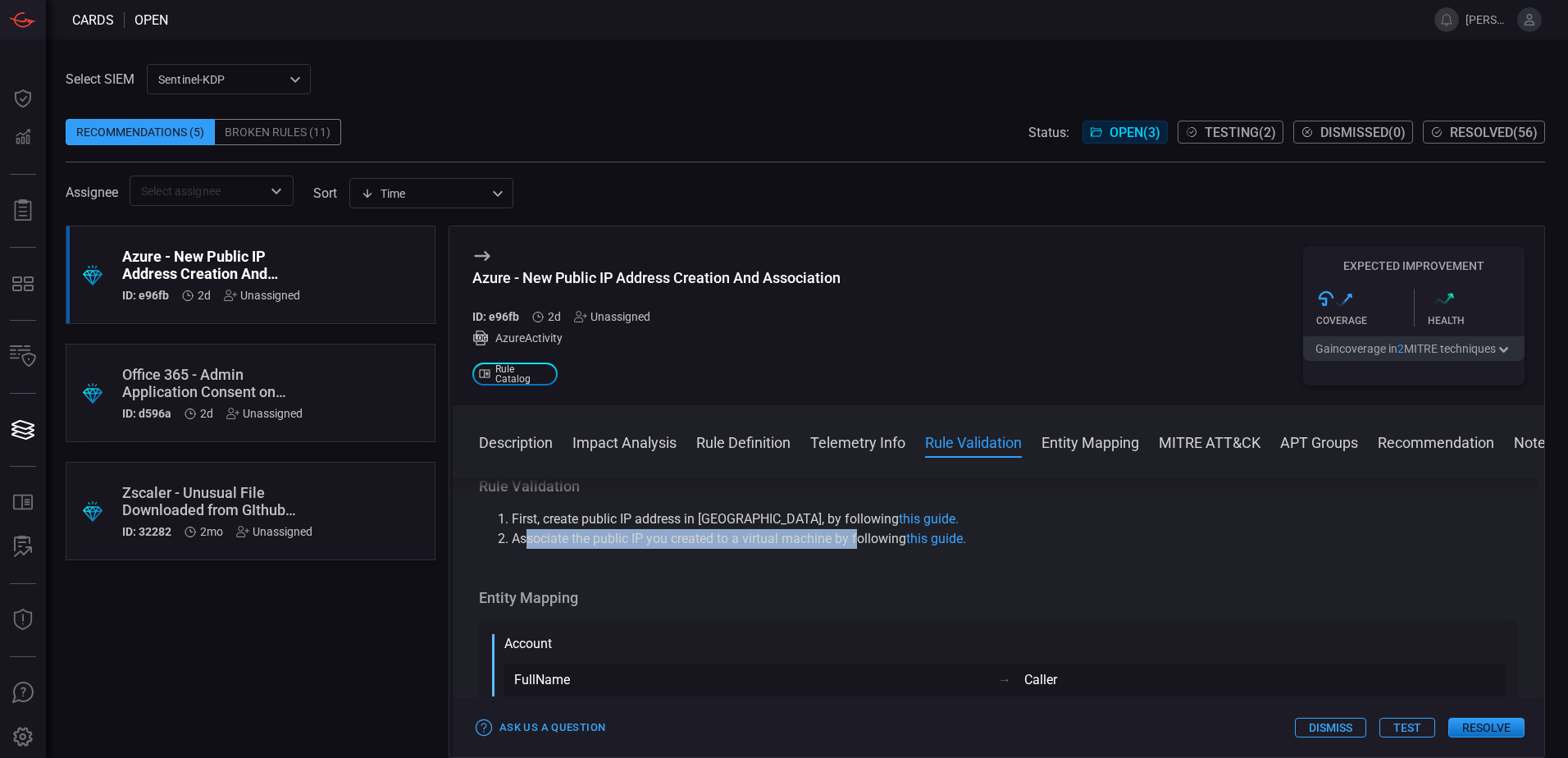
drag, startPoint x: 527, startPoint y: 564, endPoint x: 860, endPoint y: 561, distance: 333.0
click at [860, 548] on li "Associate the public IP you created to a virtual machine by following this guid…" at bounding box center [1014, 539] width 1006 height 19
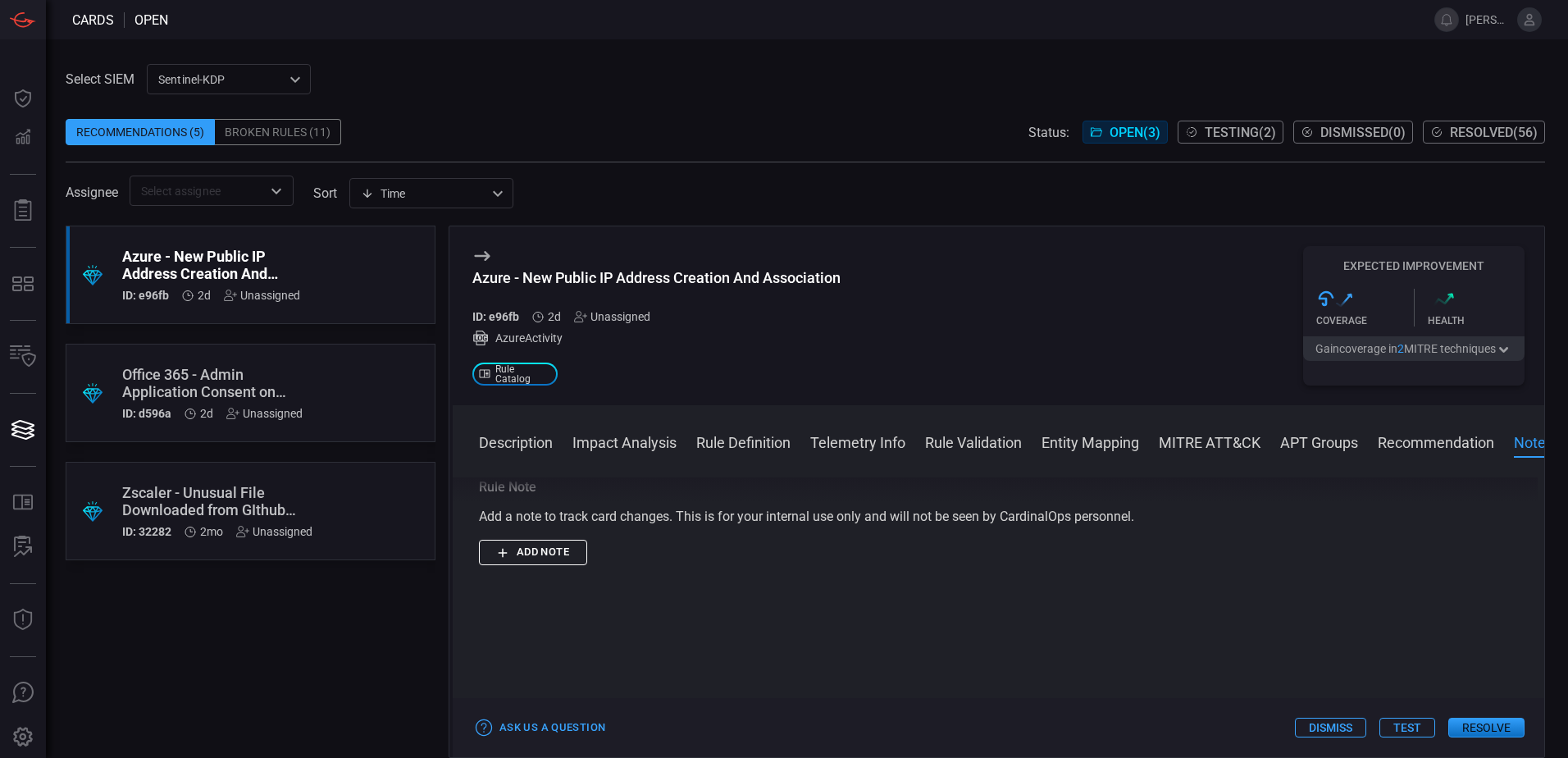
scroll to position [3690, 0]
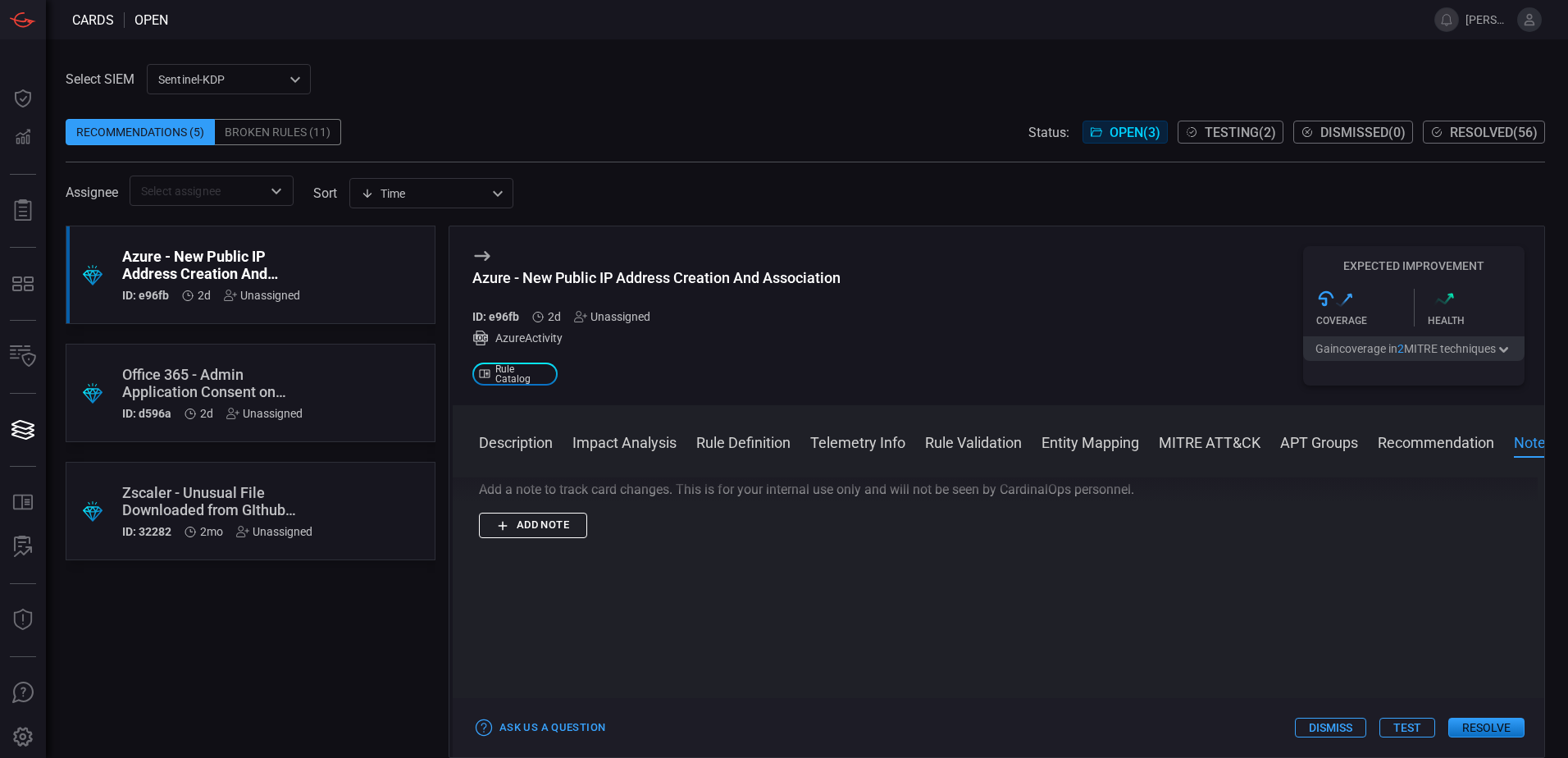
click at [1400, 721] on button "Test" at bounding box center [1407, 727] width 56 height 19
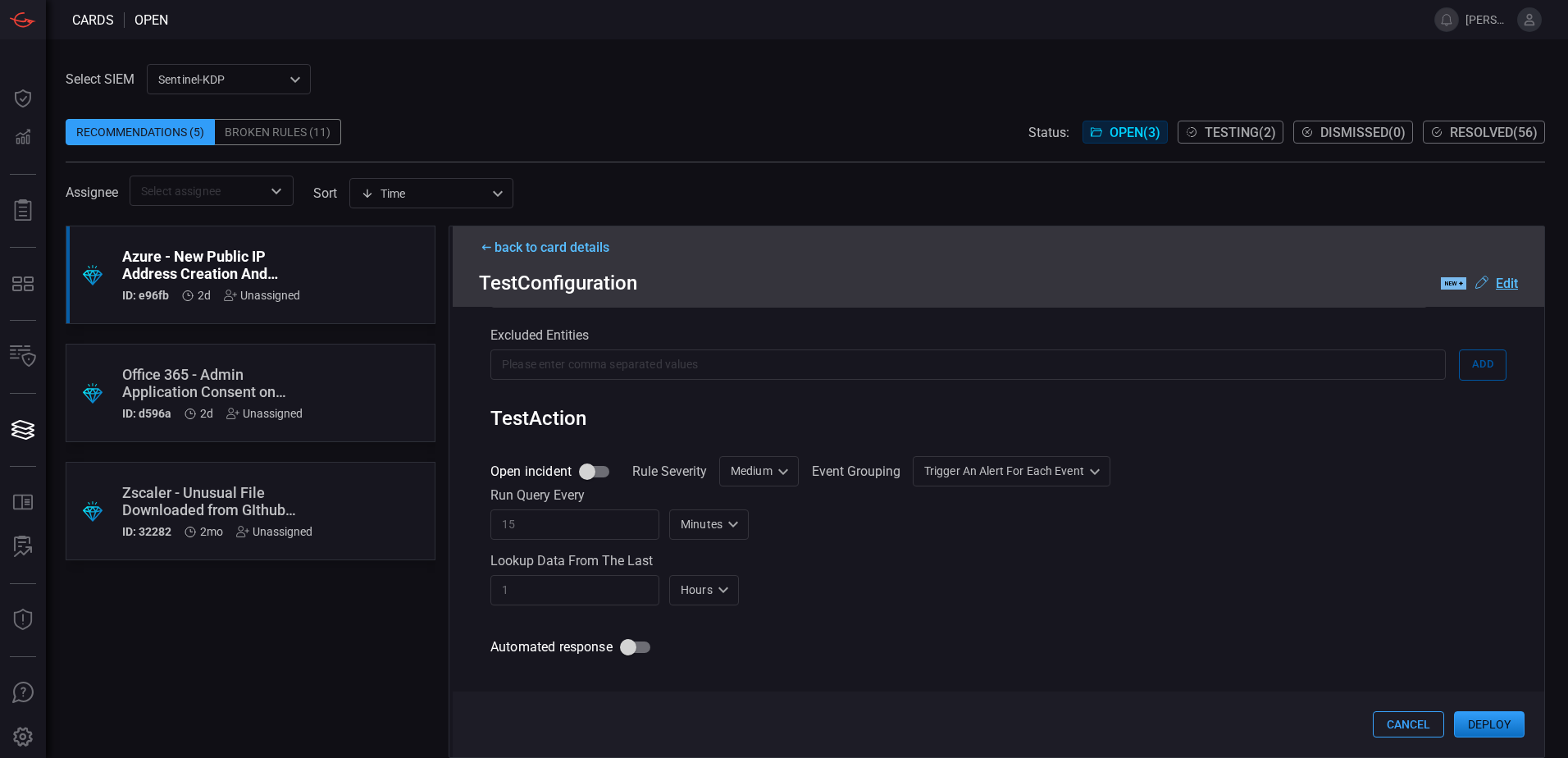
scroll to position [738, 0]
click at [592, 477] on input "Open incident" at bounding box center [587, 470] width 94 height 32
click at [584, 472] on input "Open incident" at bounding box center [587, 470] width 94 height 32
checkbox input "true"
click at [755, 473] on div "Medium Medium ​" at bounding box center [759, 469] width 80 height 31
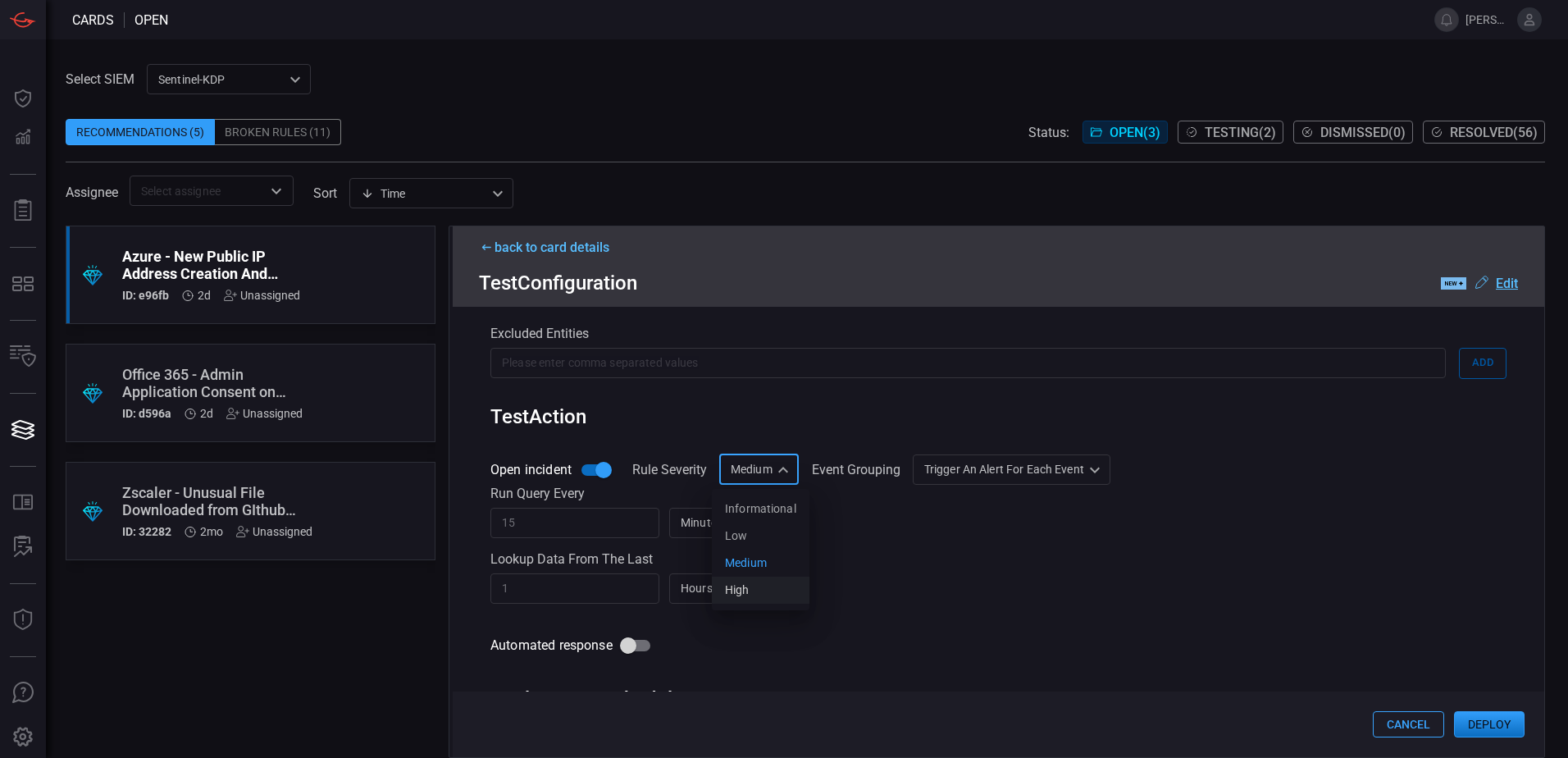
click at [763, 584] on li "High" at bounding box center [760, 590] width 97 height 27
type input "High"
click at [933, 577] on div "1 ​ Hours H ​" at bounding box center [999, 588] width 1016 height 31
click at [1473, 716] on button "Deploy" at bounding box center [1489, 724] width 70 height 26
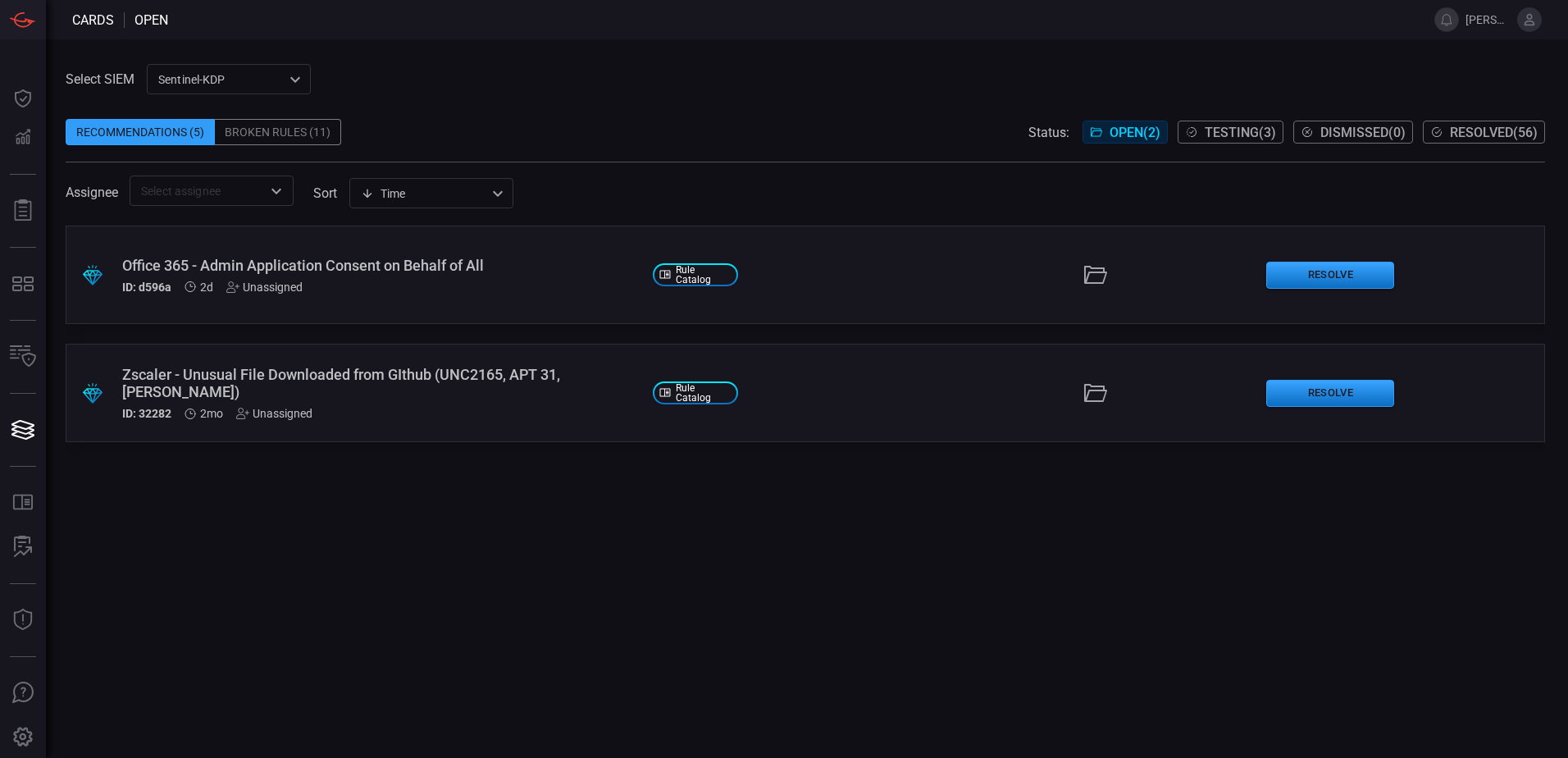
click at [408, 297] on div ".suggested_cards_icon{fill:url(#suggested_cards_icon);} Office 365 - Admin Appl…" at bounding box center [805, 275] width 1479 height 98
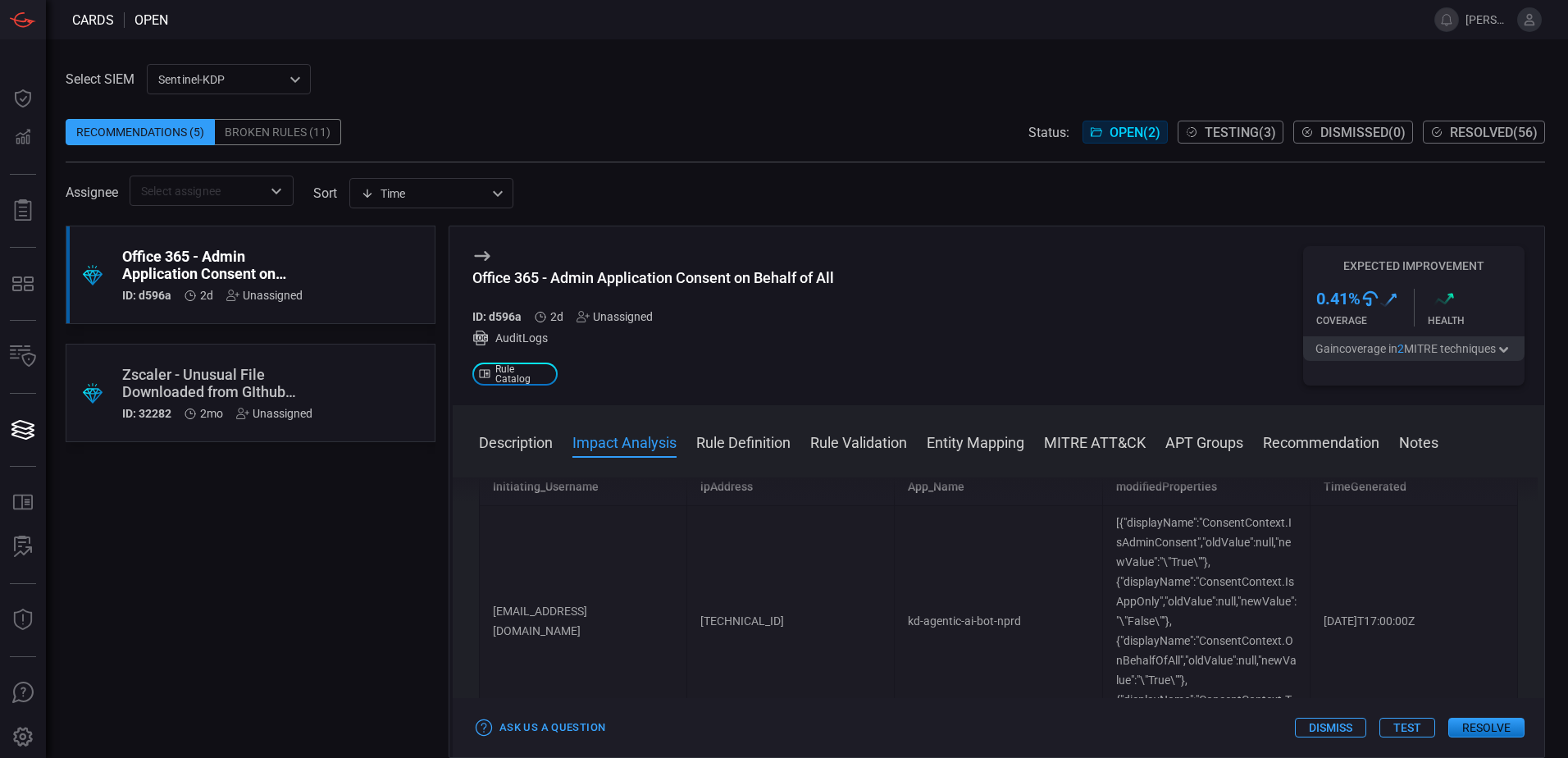
scroll to position [492, 0]
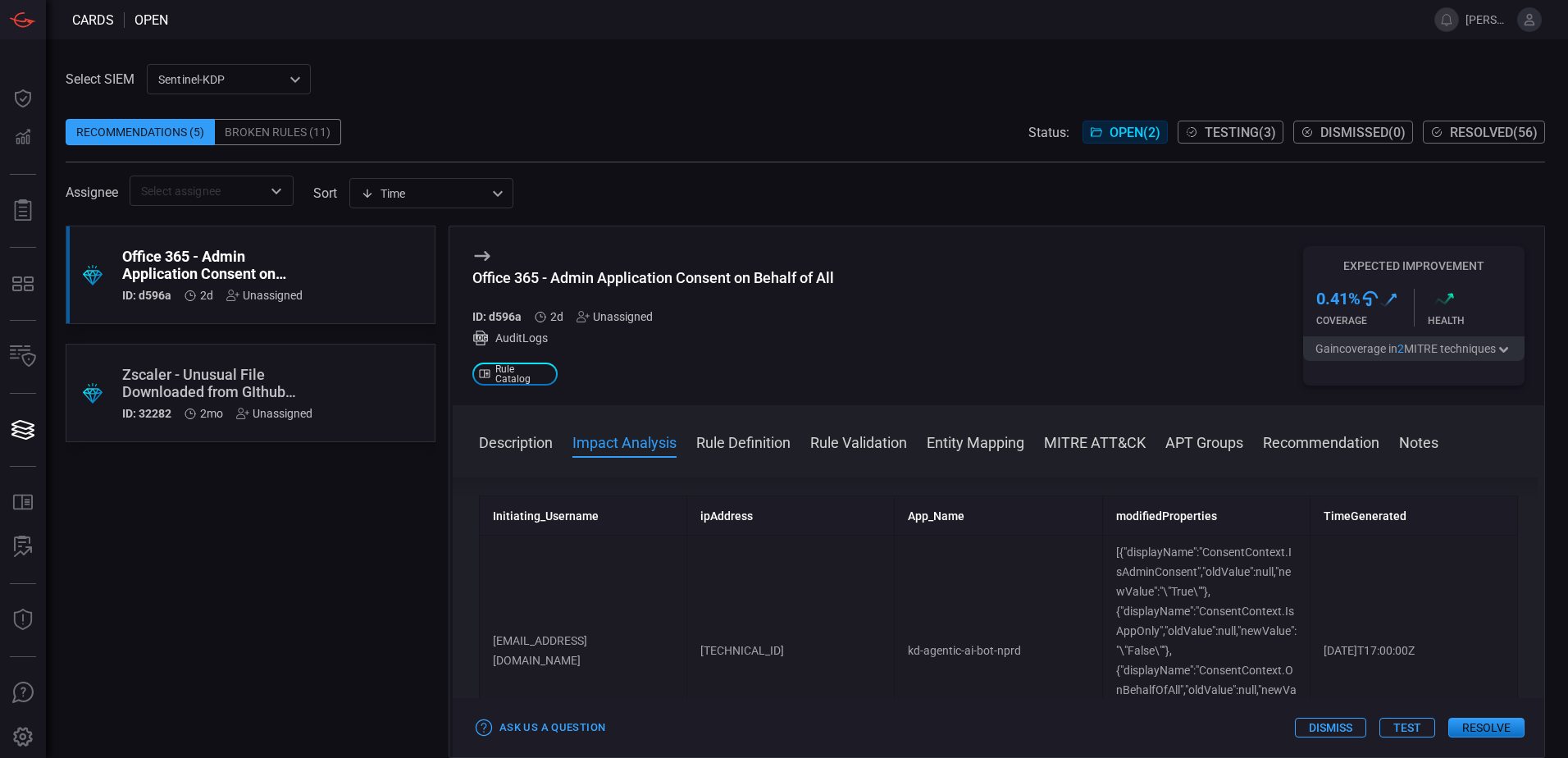
drag, startPoint x: 504, startPoint y: 644, endPoint x: 671, endPoint y: 653, distance: 167.2
click at [671, 653] on td "[EMAIL_ADDRESS][DOMAIN_NAME]" at bounding box center [584, 650] width 207 height 231
drag, startPoint x: 891, startPoint y: 643, endPoint x: 1001, endPoint y: 654, distance: 110.5
click at [1001, 654] on td "kd-agentic-ai-bot-nprd" at bounding box center [999, 650] width 207 height 231
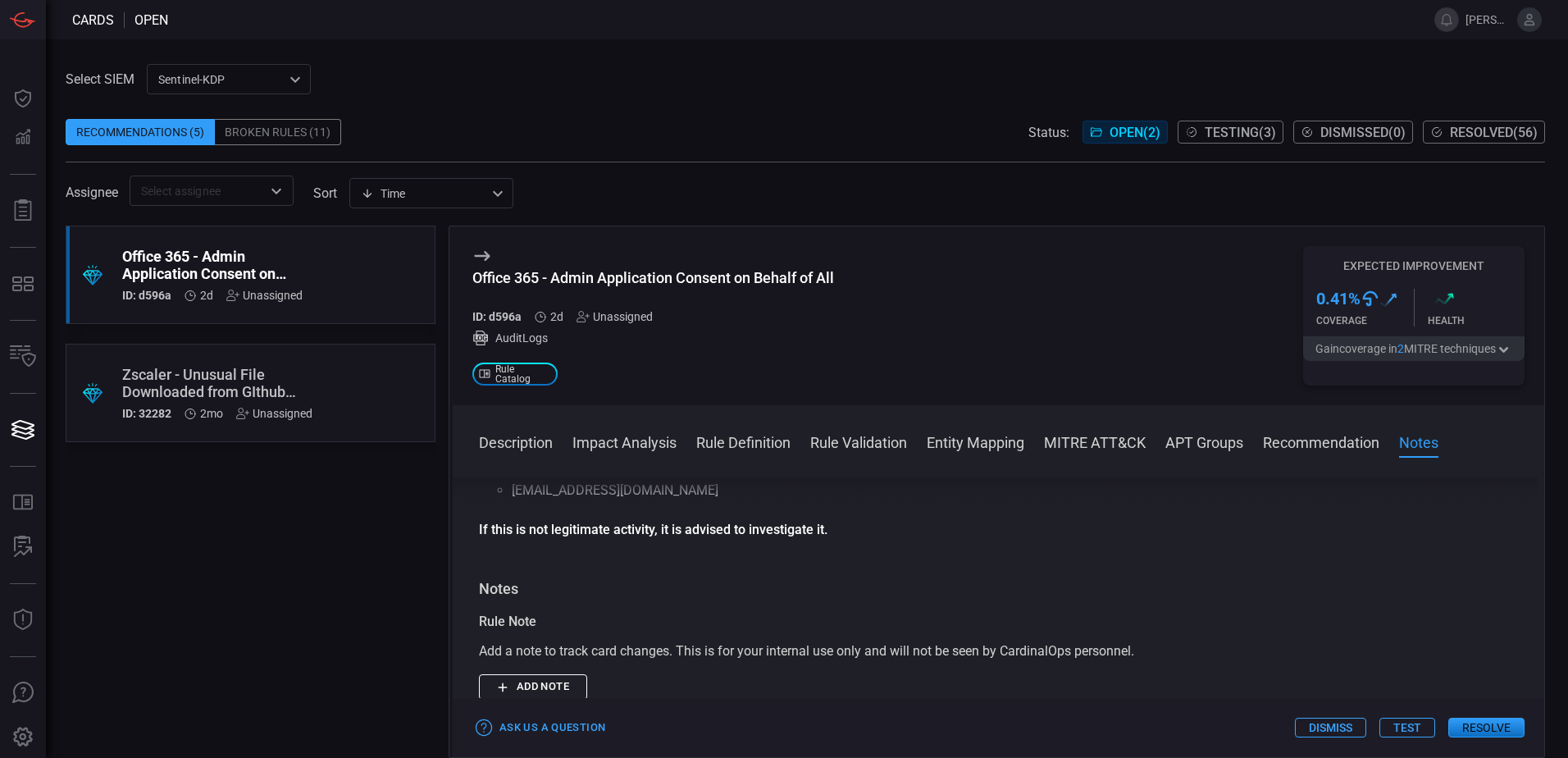
scroll to position [2132, 0]
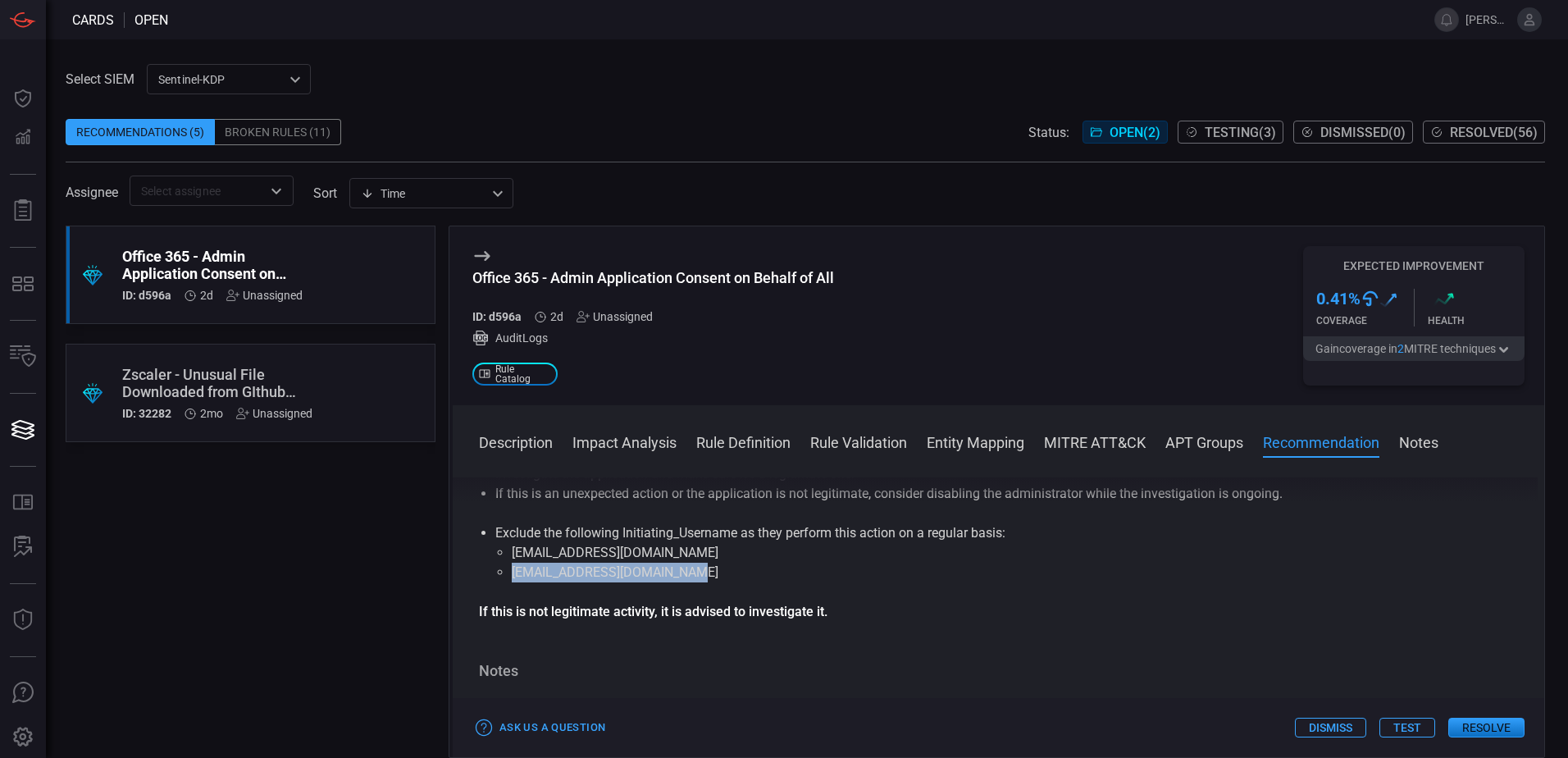
drag, startPoint x: 712, startPoint y: 594, endPoint x: 470, endPoint y: 600, distance: 242.1
click at [470, 600] on div "Description In office 365, an application can ask a user to access specific dat…" at bounding box center [999, 614] width 1092 height 274
drag, startPoint x: 470, startPoint y: 600, endPoint x: 647, endPoint y: 573, distance: 179.0
click at [647, 562] on li "[EMAIL_ADDRESS][DOMAIN_NAME]" at bounding box center [998, 553] width 973 height 19
drag, startPoint x: 719, startPoint y: 603, endPoint x: 501, endPoint y: 602, distance: 218.0
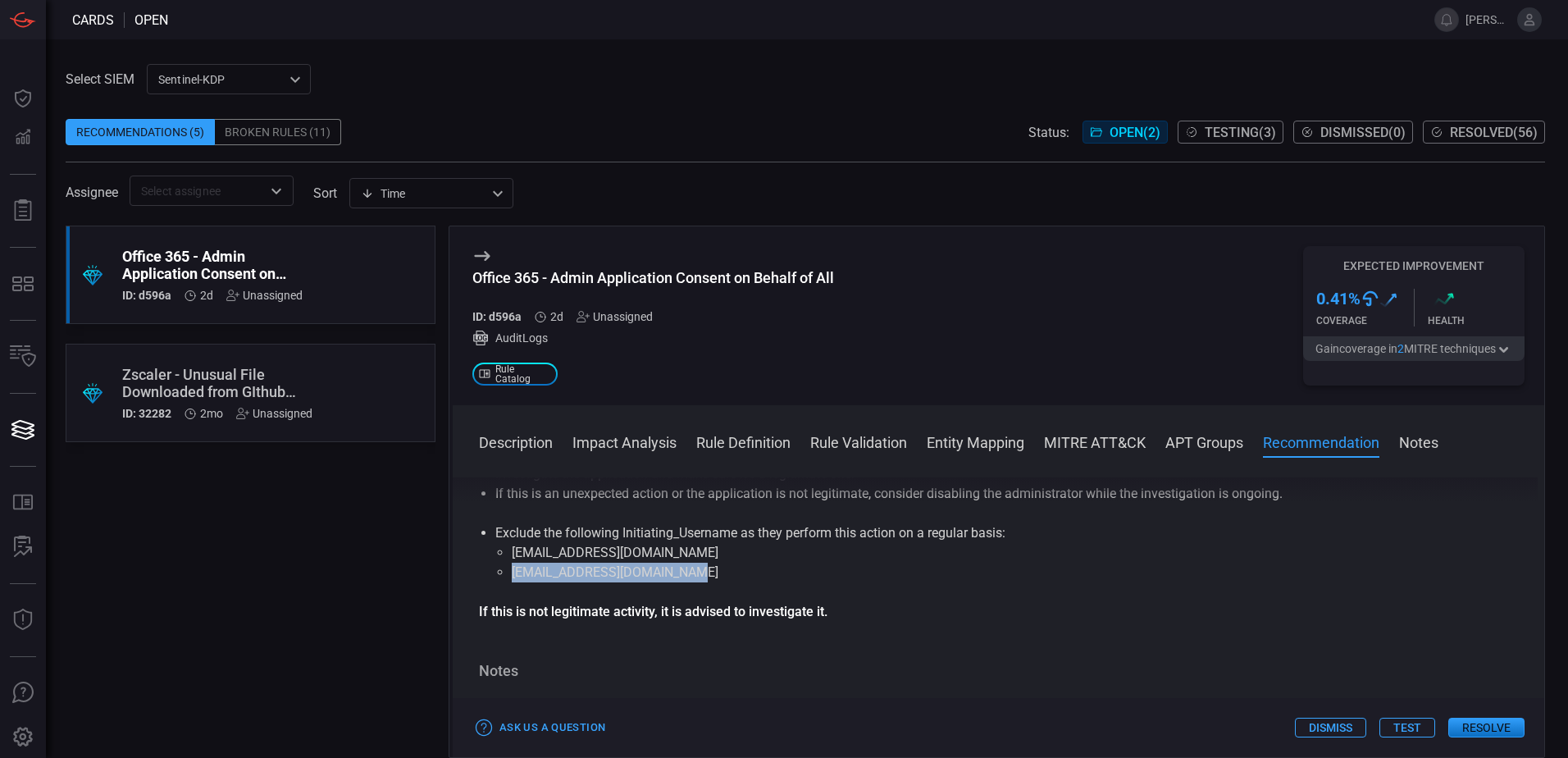
click at [512, 583] on li "[EMAIL_ADDRESS][DOMAIN_NAME]" at bounding box center [998, 572] width 973 height 19
drag, startPoint x: 501, startPoint y: 602, endPoint x: 671, endPoint y: 564, distance: 174.2
click at [694, 562] on li "[EMAIL_ADDRESS][DOMAIN_NAME]" at bounding box center [998, 553] width 973 height 19
drag, startPoint x: 605, startPoint y: 575, endPoint x: 483, endPoint y: 576, distance: 122.0
click at [483, 576] on ul "Exclude the following Initiating_Username as they perform this action on a regu…" at bounding box center [999, 552] width 1039 height 59
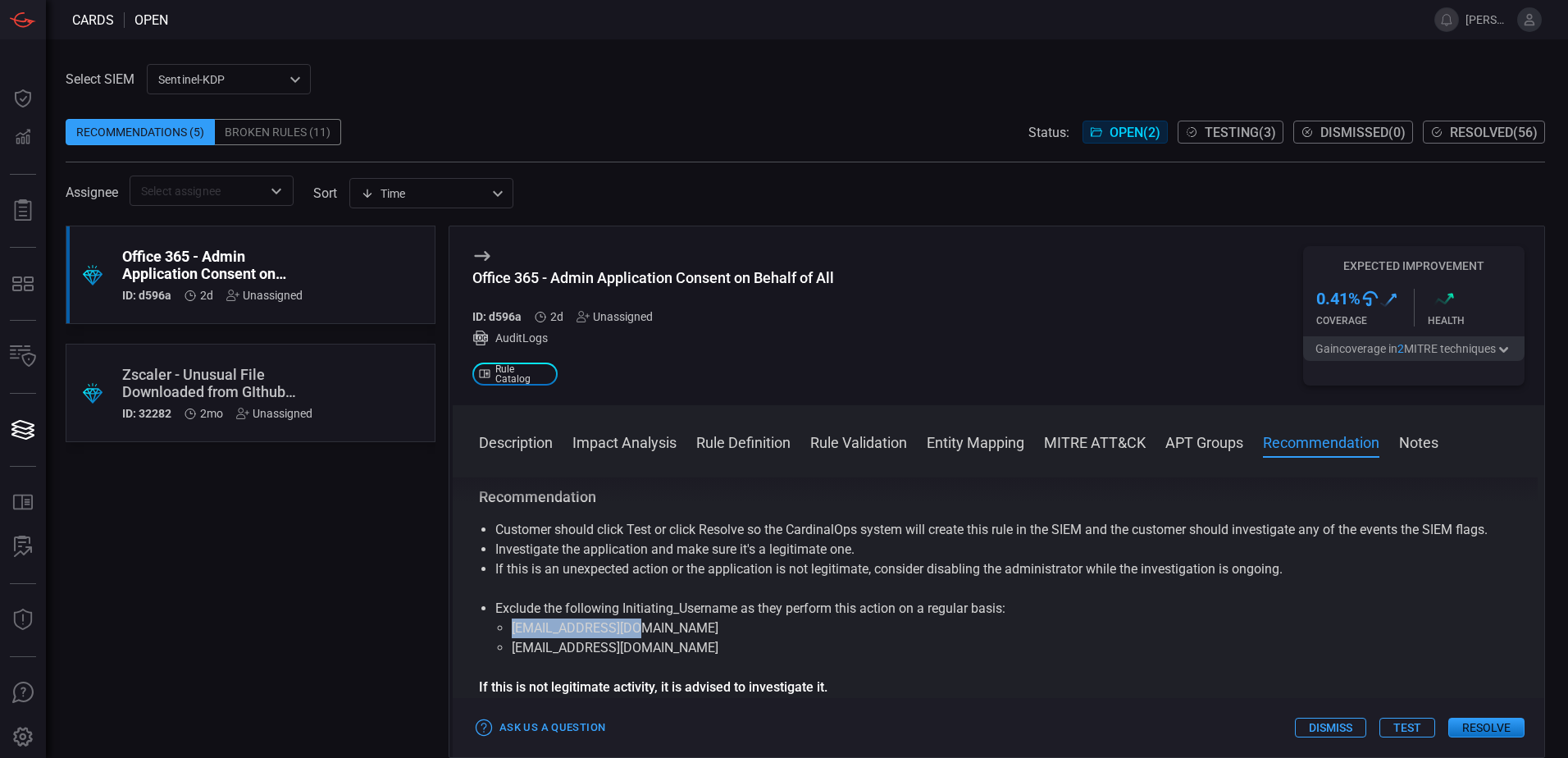
scroll to position [2050, 0]
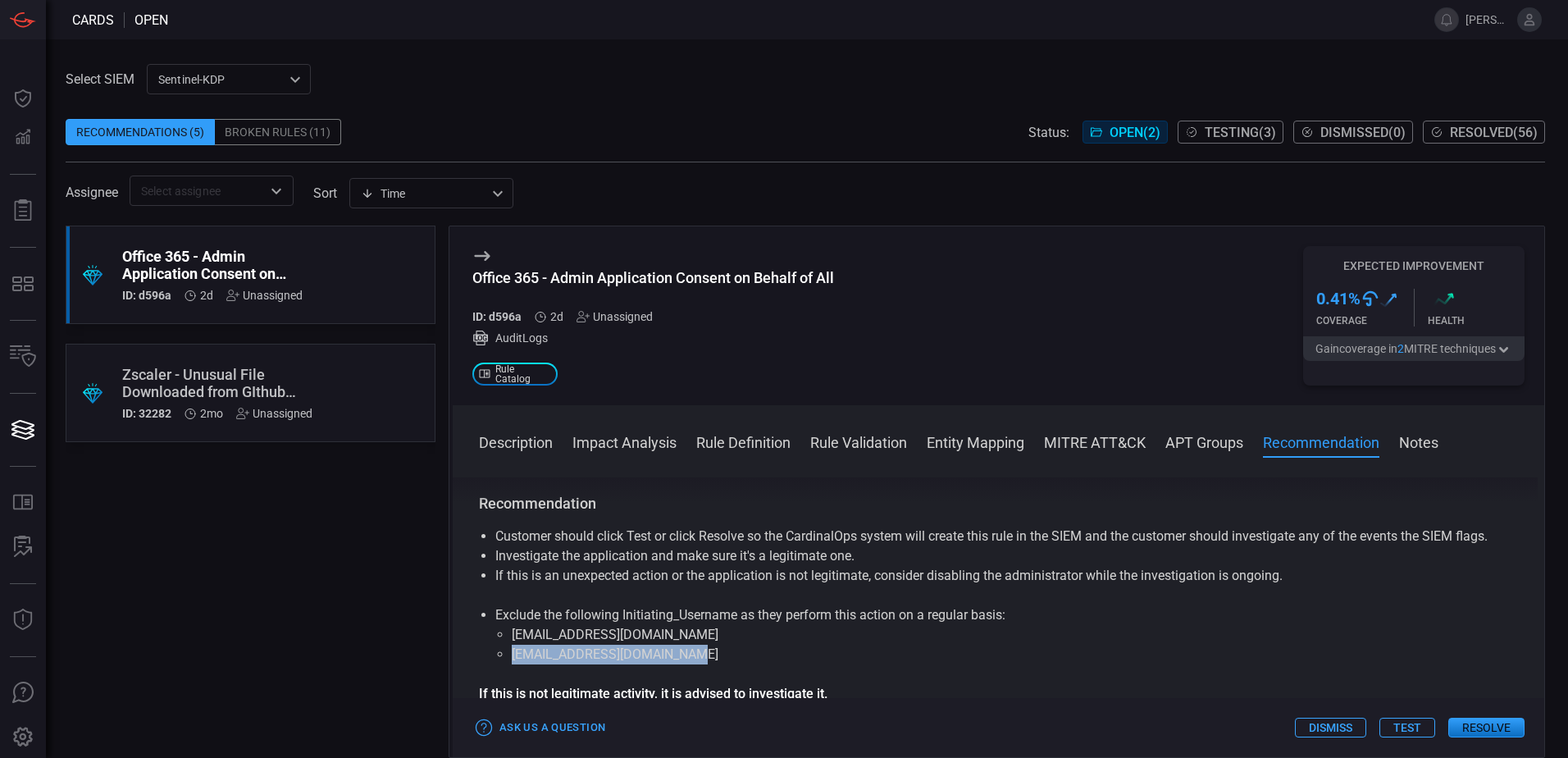
drag, startPoint x: 700, startPoint y: 673, endPoint x: 509, endPoint y: 675, distance: 191.0
click at [509, 664] on ul "[EMAIL_ADDRESS][DOMAIN_NAME] [EMAIL_ADDRESS][DOMAIN_NAME]" at bounding box center [999, 644] width 1006 height 39
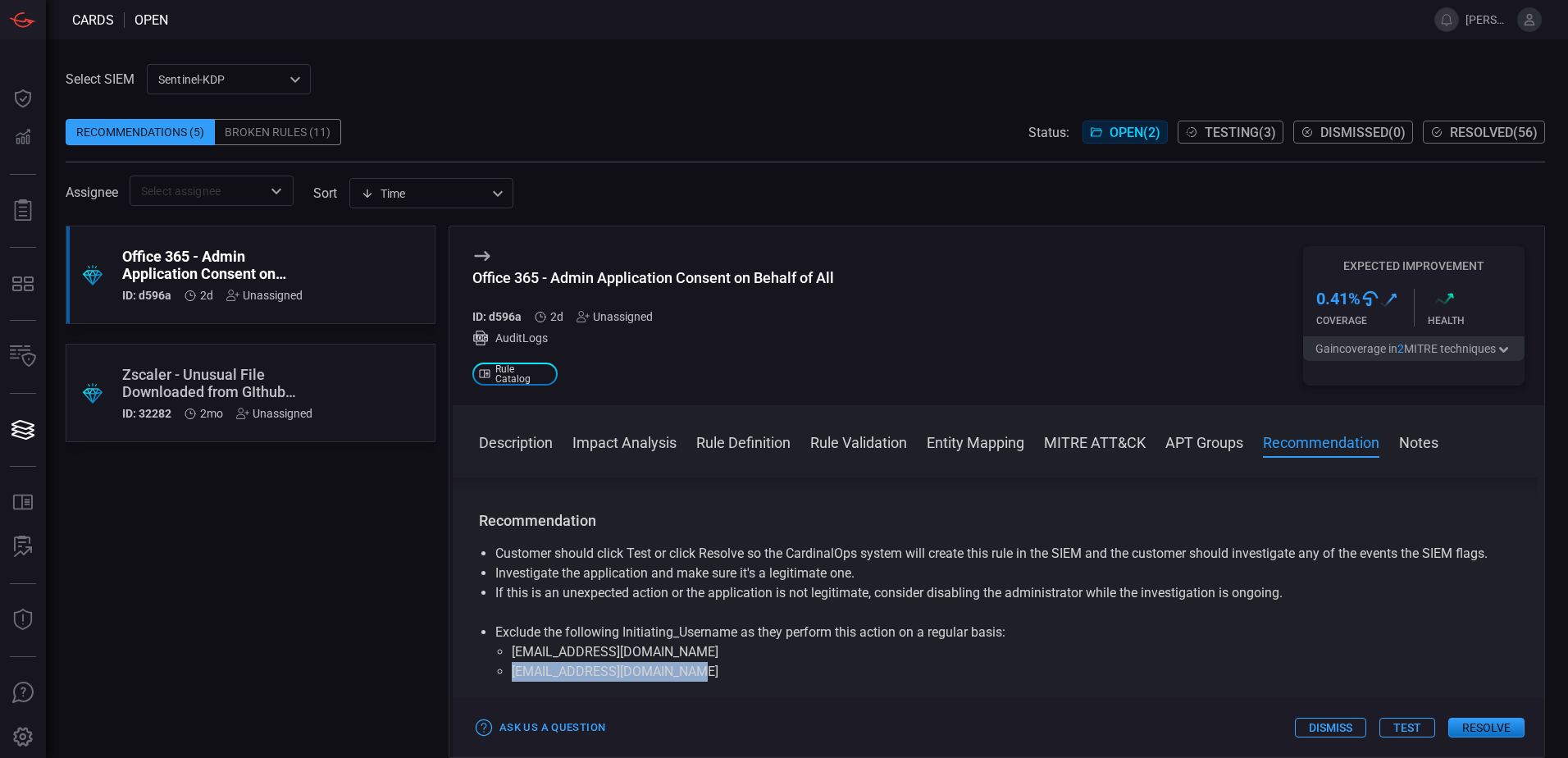
scroll to position [2132, 0]
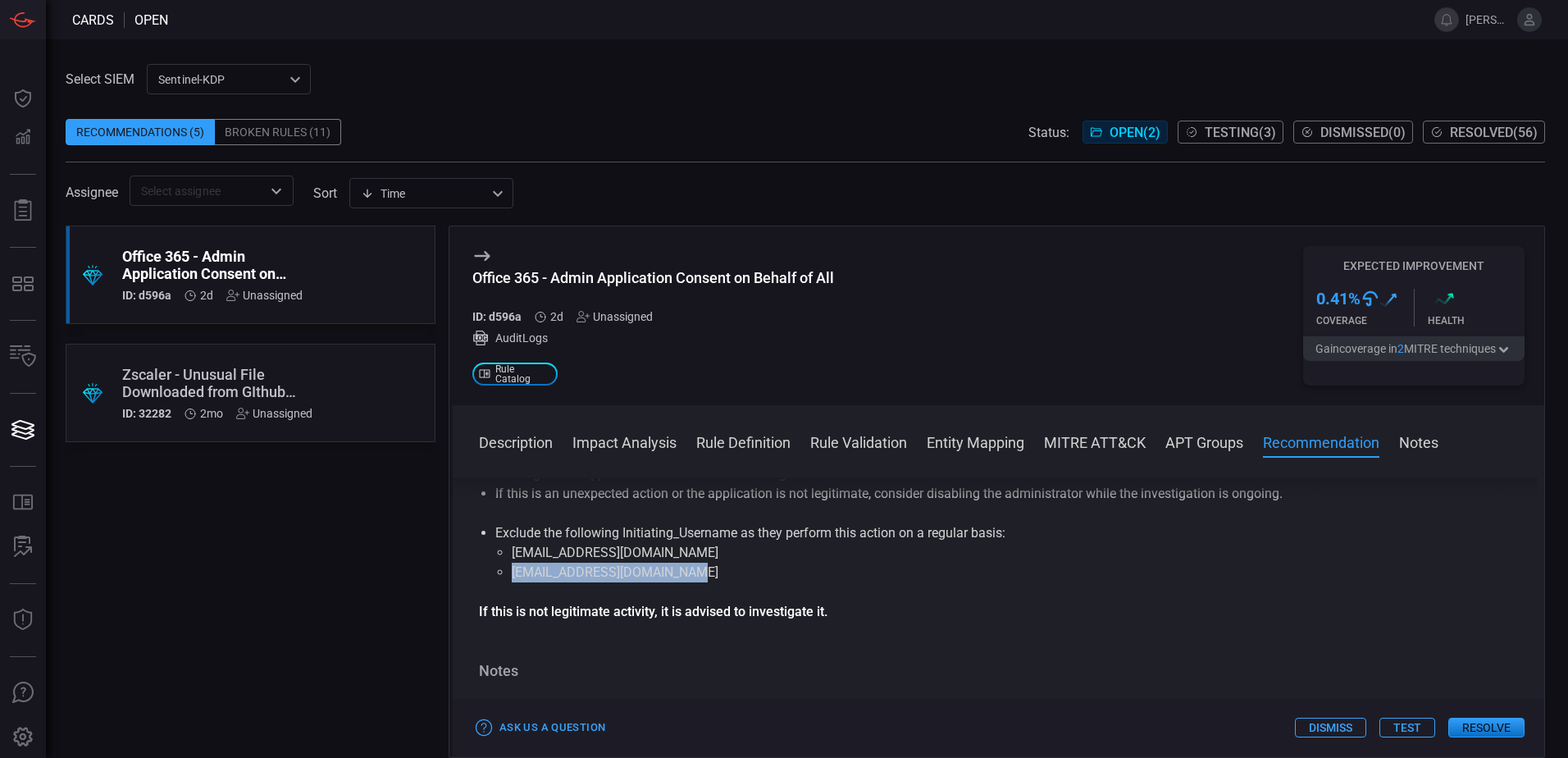
click at [750, 583] on li "[EMAIL_ADDRESS][DOMAIN_NAME]" at bounding box center [998, 572] width 973 height 19
drag, startPoint x: 704, startPoint y: 599, endPoint x: 512, endPoint y: 602, distance: 192.0
click at [512, 583] on li "[EMAIL_ADDRESS][DOMAIN_NAME]" at bounding box center [998, 572] width 973 height 19
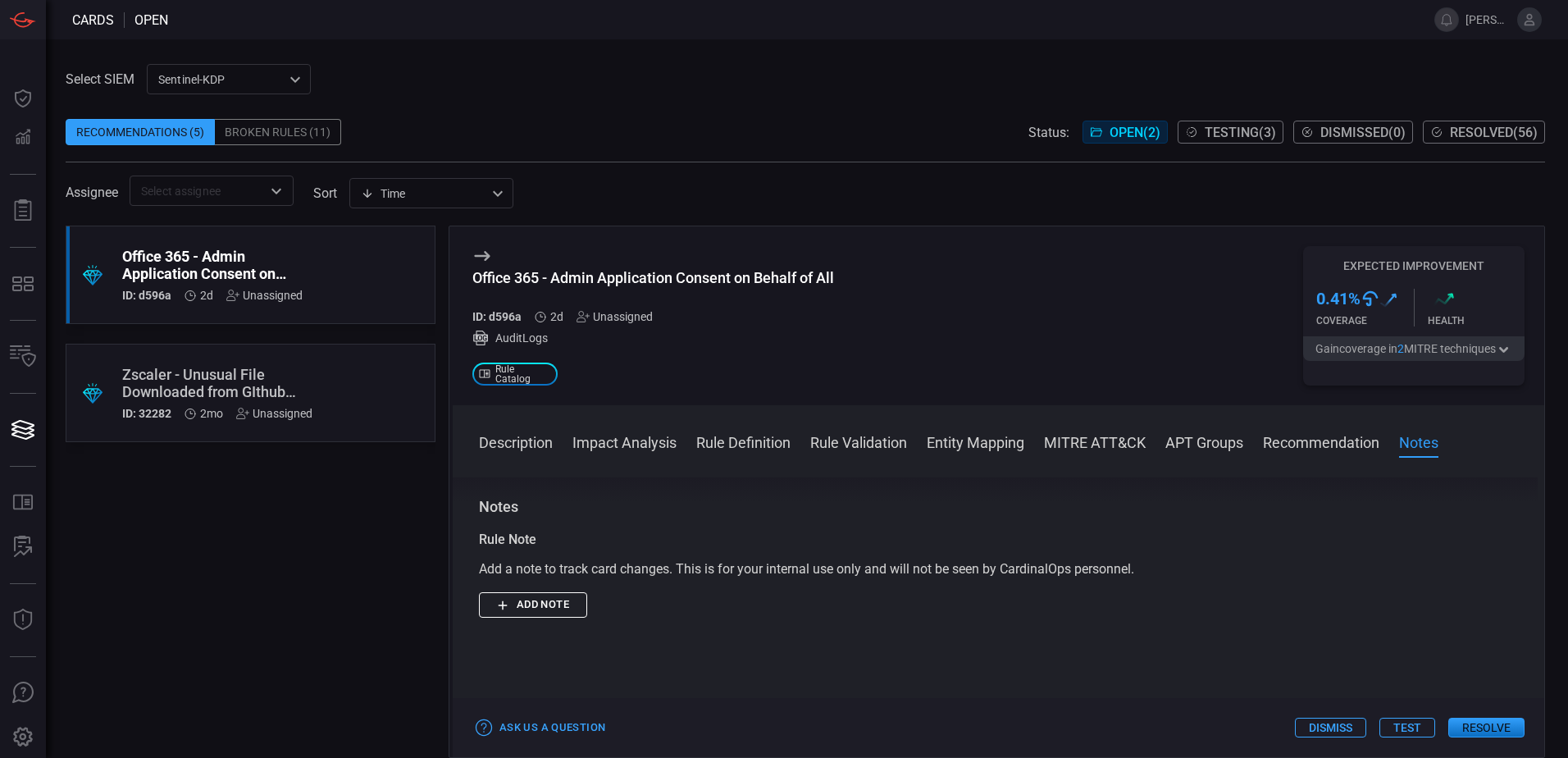
scroll to position [2427, 0]
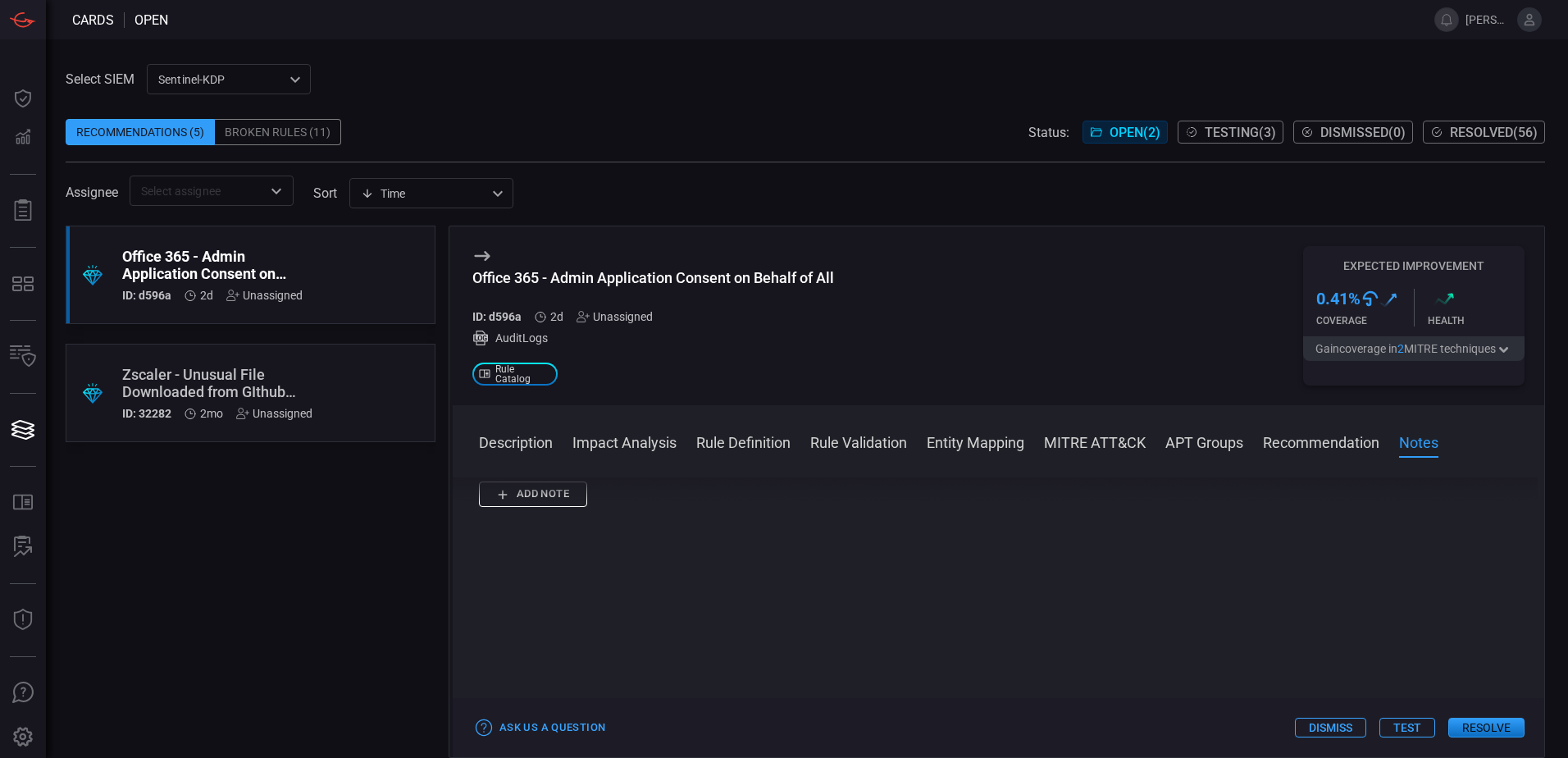
click at [1401, 724] on button "Test" at bounding box center [1407, 727] width 56 height 19
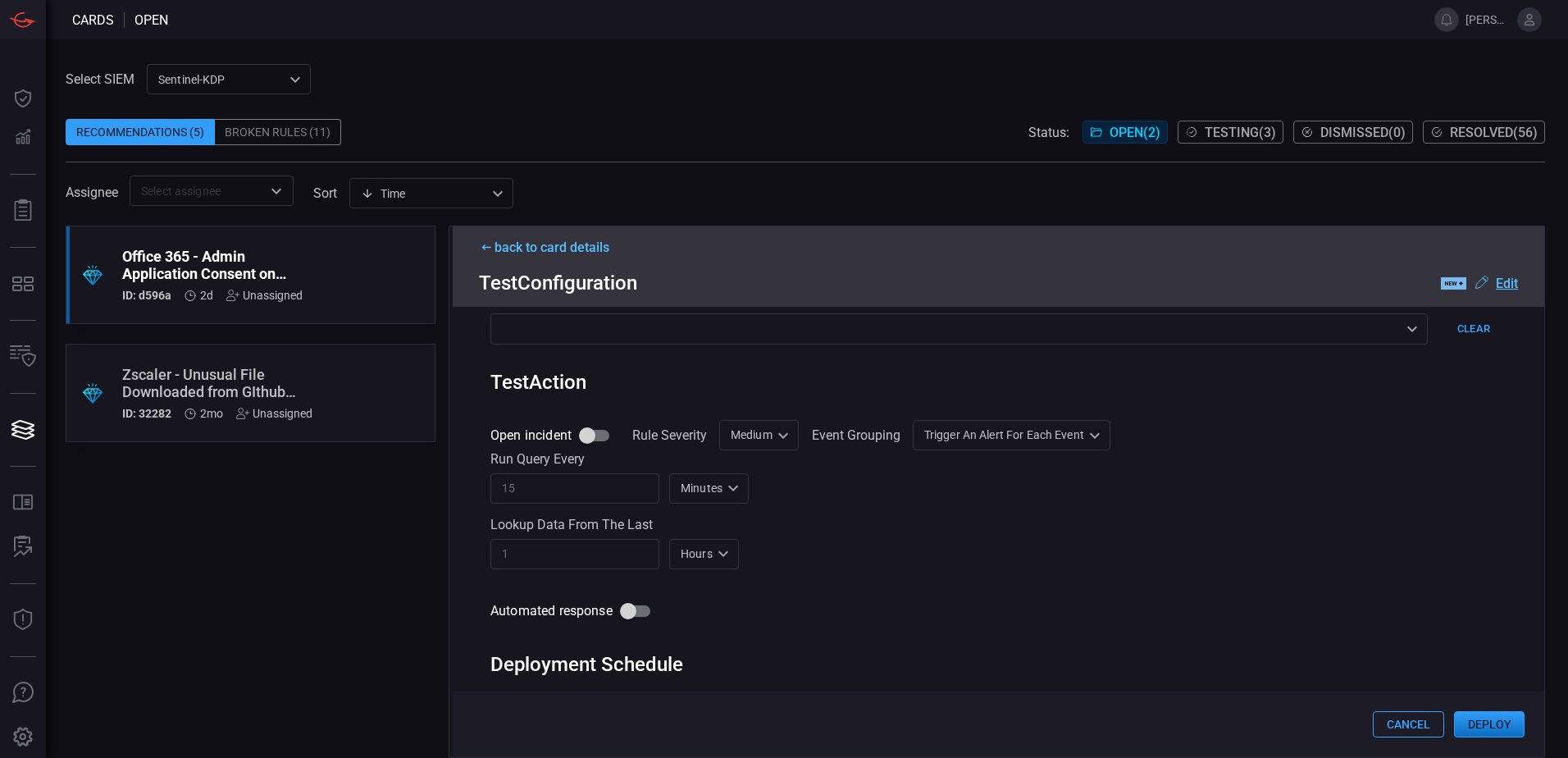
scroll to position [647, 0]
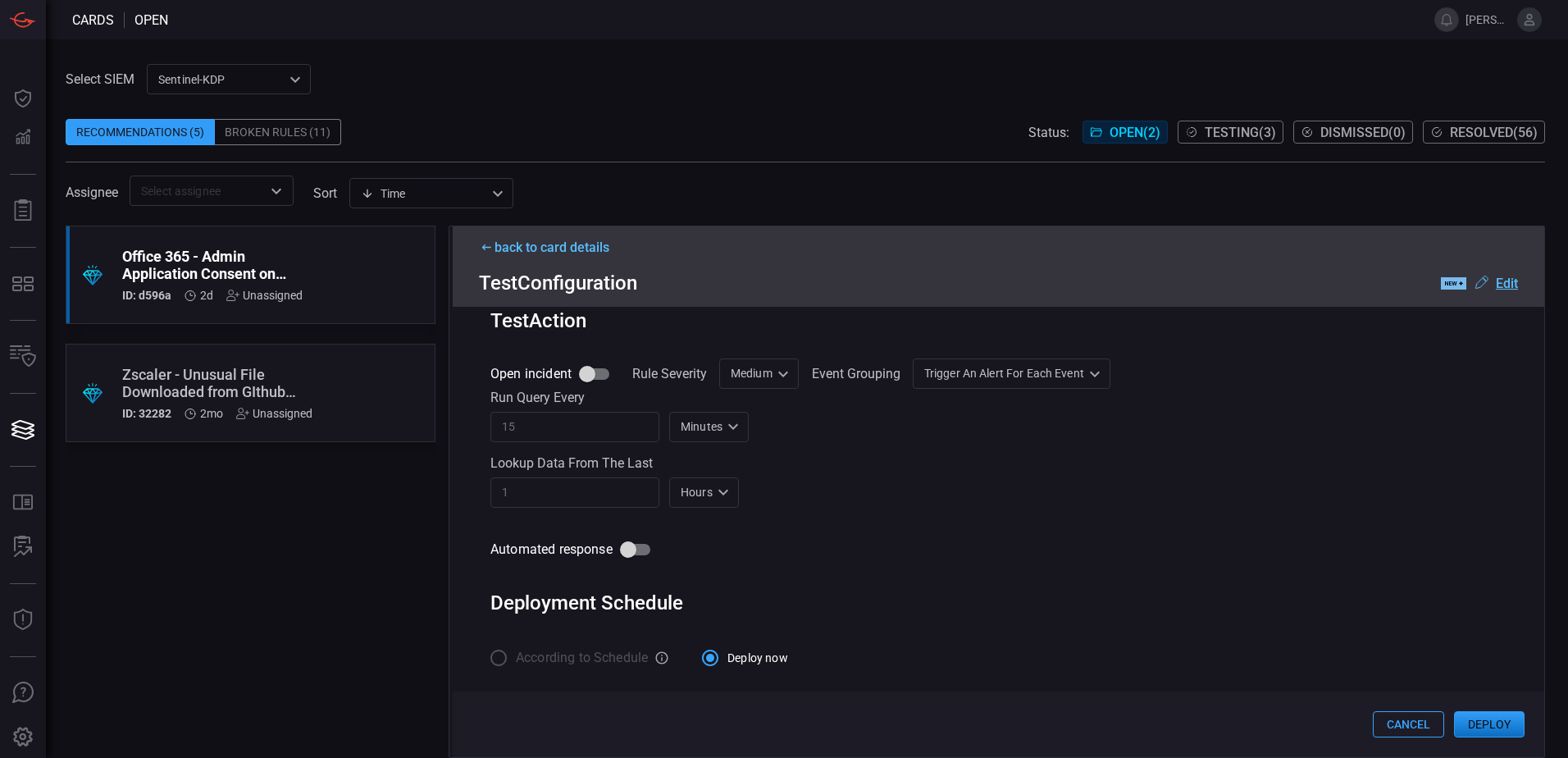
click at [594, 373] on input "Open incident" at bounding box center [587, 374] width 94 height 32
checkbox input "true"
click at [767, 375] on div "Medium Medium Informational Low Medium High ​" at bounding box center [759, 373] width 80 height 31
click at [834, 455] on div at bounding box center [784, 379] width 1568 height 758
click at [1488, 722] on button "Deploy" at bounding box center [1489, 724] width 70 height 26
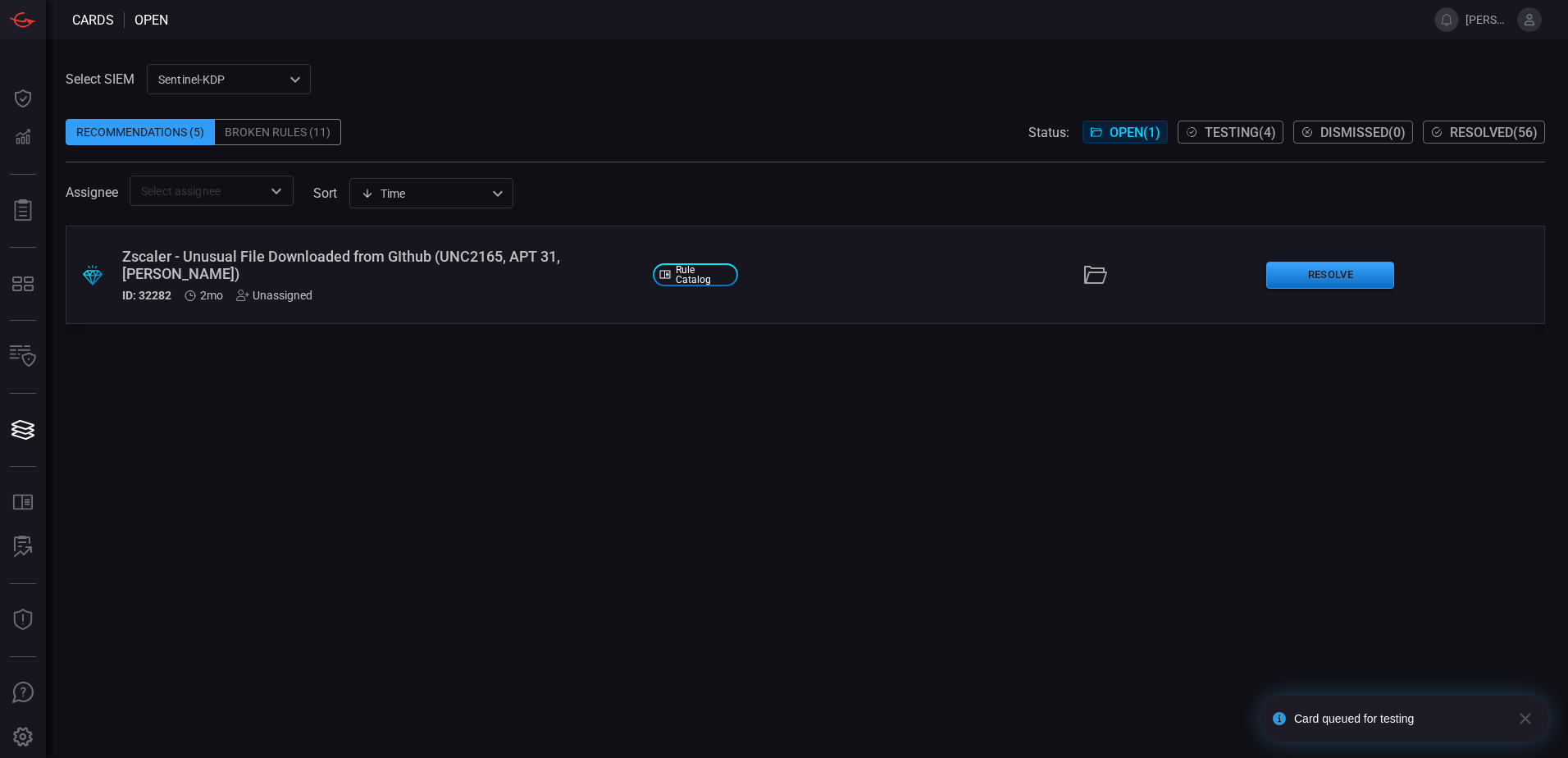
click at [1206, 132] on span "Testing ( 4 )" at bounding box center [1240, 132] width 71 height 16
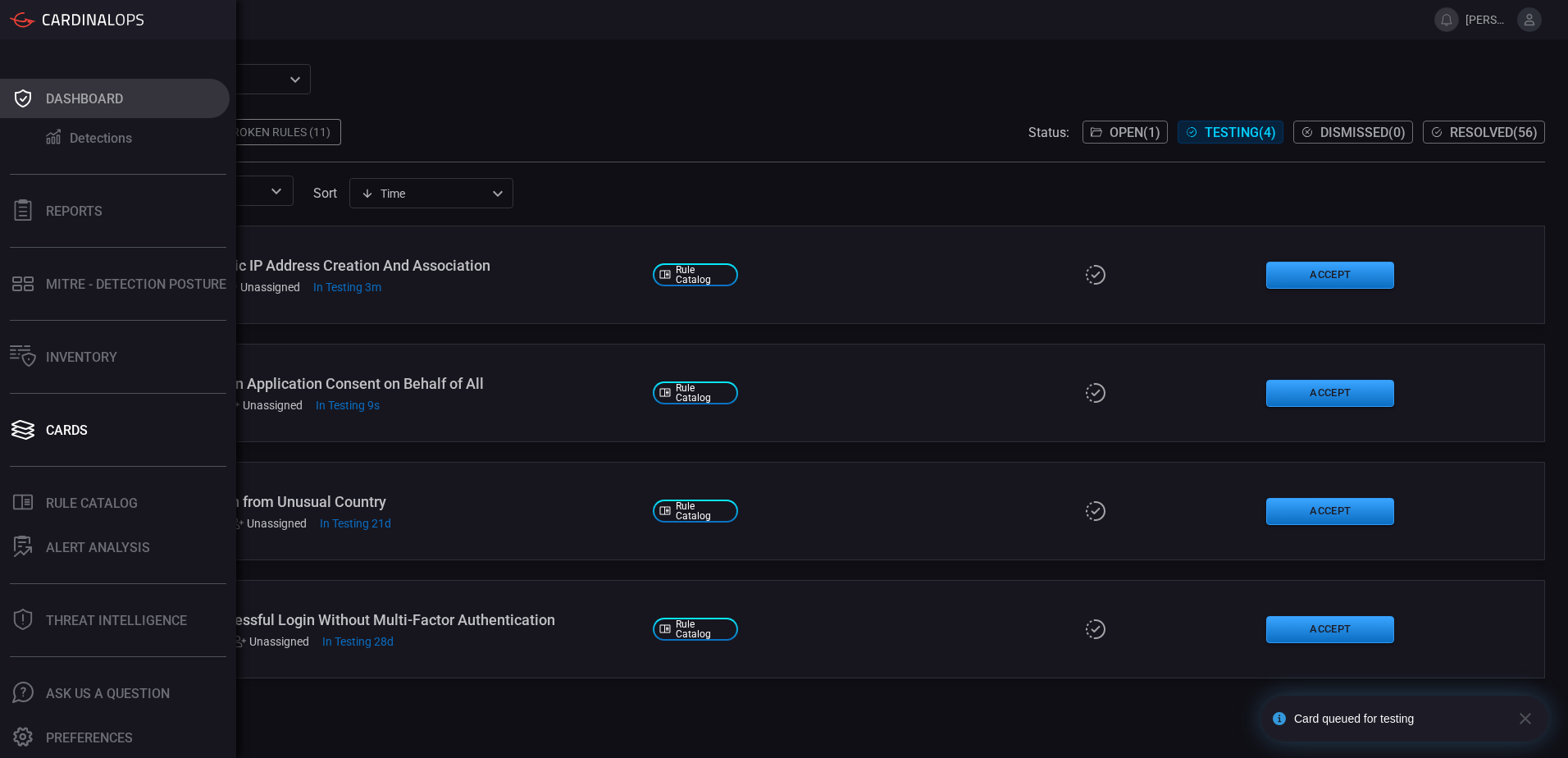
click at [64, 107] on button "Dashboard" at bounding box center [115, 98] width 230 height 39
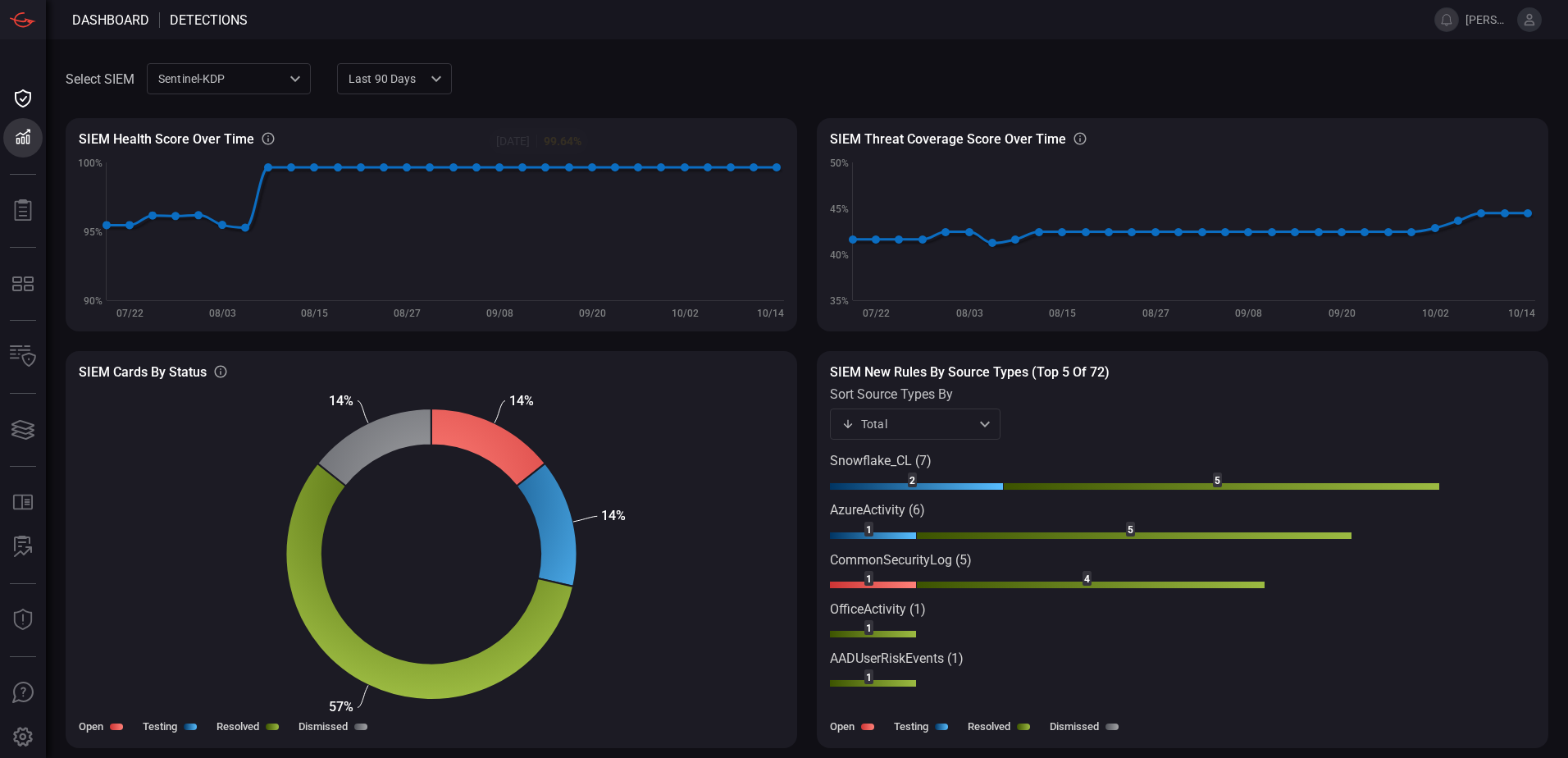
click at [395, 80] on div "Last 90 days quarter ​" at bounding box center [394, 78] width 115 height 31
click at [384, 194] on div "Last year" at bounding box center [376, 196] width 49 height 18
type input "year"
